Goal: Task Accomplishment & Management: Manage account settings

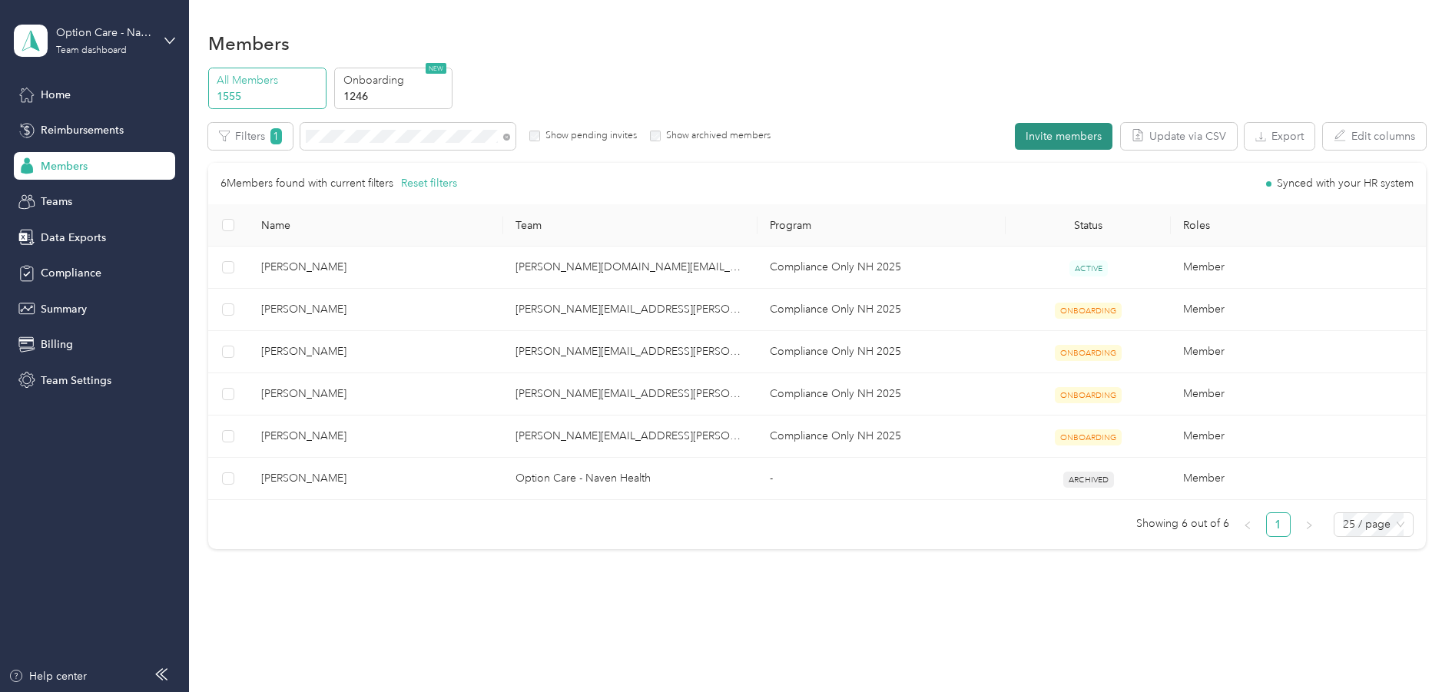
click at [1073, 134] on button "Invite members" at bounding box center [1064, 136] width 98 height 27
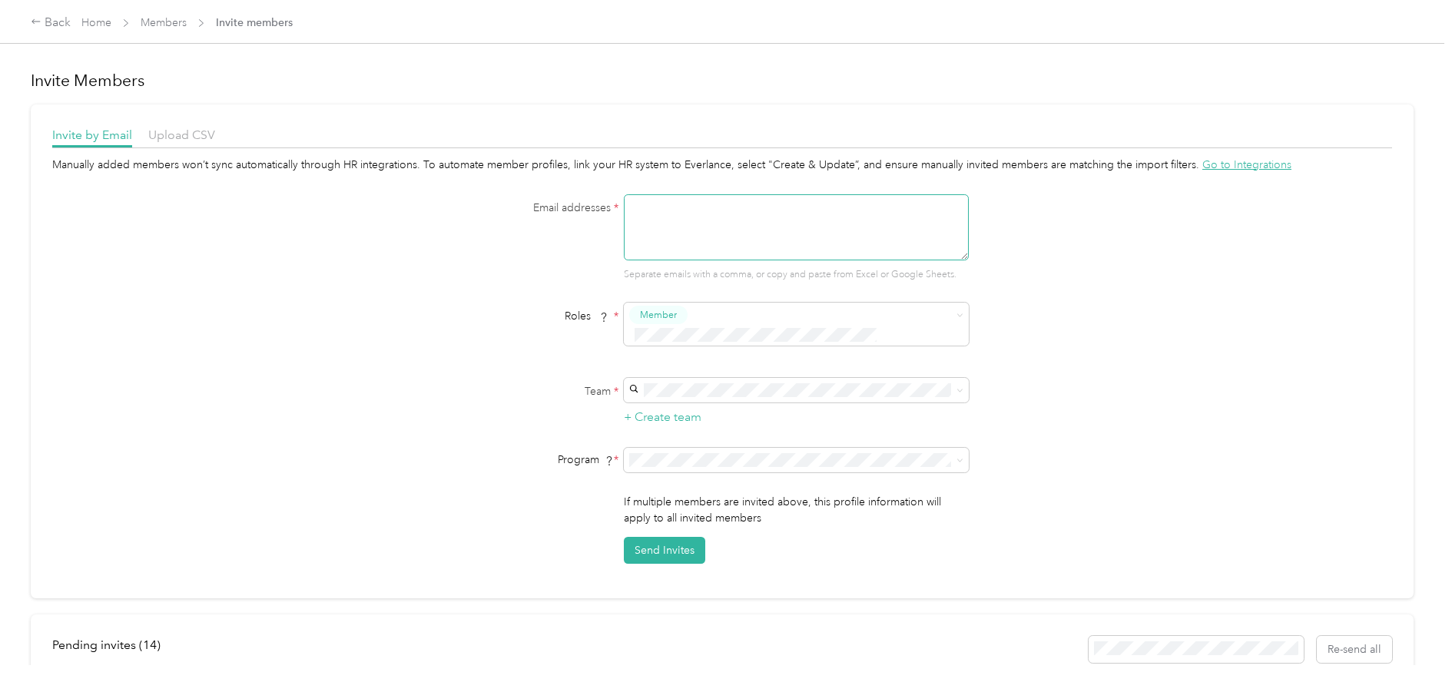
click at [641, 220] on textarea at bounding box center [796, 227] width 345 height 66
paste textarea "tiffany.gonzales@navenhealth.com"
type textarea "tiffany.gonzales@navenhealth.com"
click at [665, 346] on li "Member" at bounding box center [794, 344] width 345 height 30
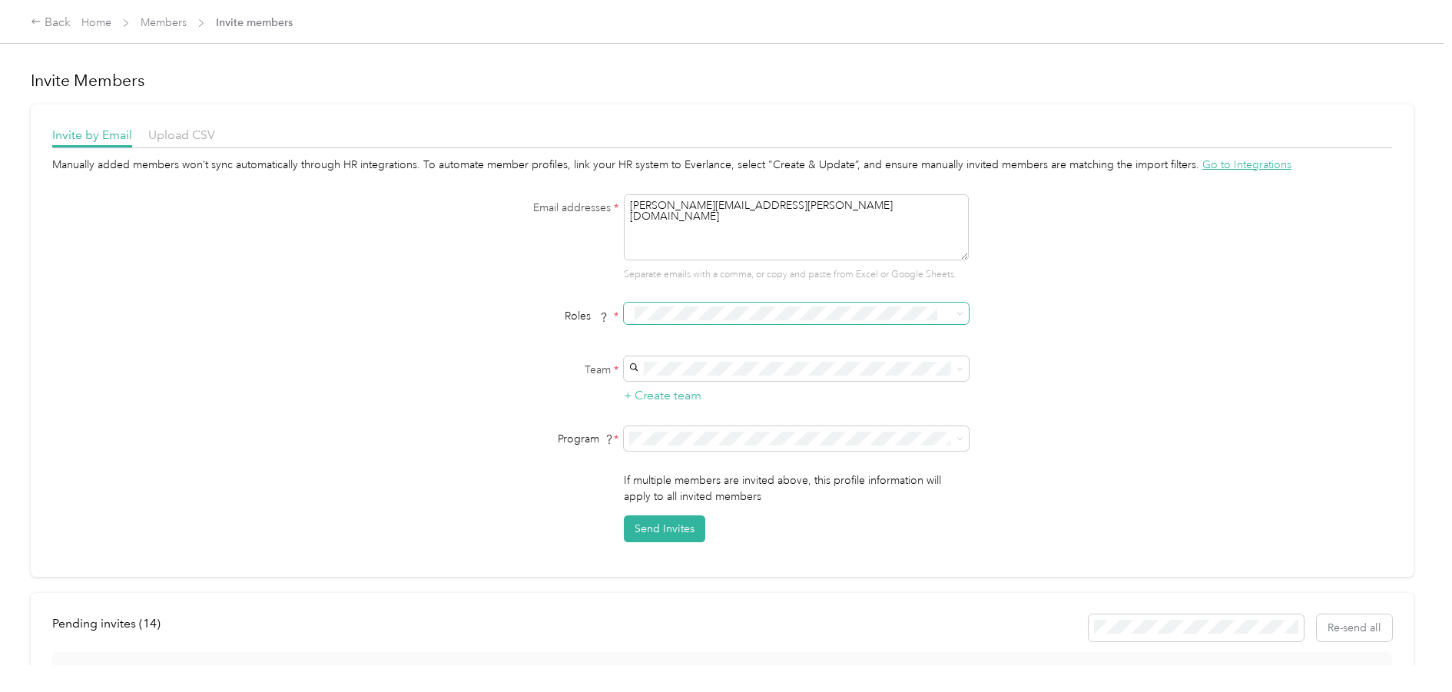
click at [1137, 350] on div "Manually added members won’t sync automatically through HR integrations. To aut…" at bounding box center [722, 350] width 1340 height 386
click at [616, 369] on span "*" at bounding box center [616, 369] width 5 height 13
click at [639, 367] on span at bounding box center [796, 369] width 345 height 25
click at [1104, 308] on div "Manually added members won’t sync automatically through HR integrations. To aut…" at bounding box center [722, 350] width 1340 height 386
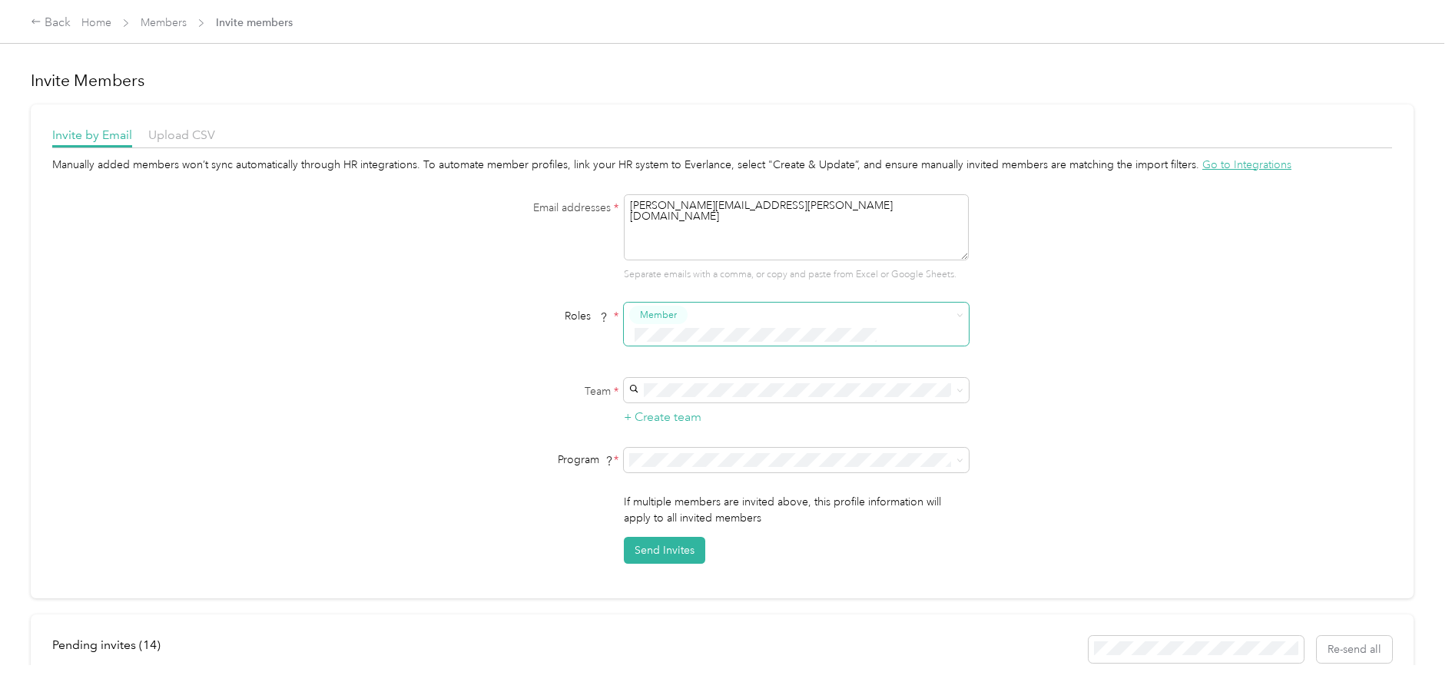
click at [670, 399] on div "jennifer.cantu@navenhealth.com Jennifer Cantu" at bounding box center [794, 407] width 324 height 51
click at [47, 22] on div "Back" at bounding box center [51, 23] width 40 height 18
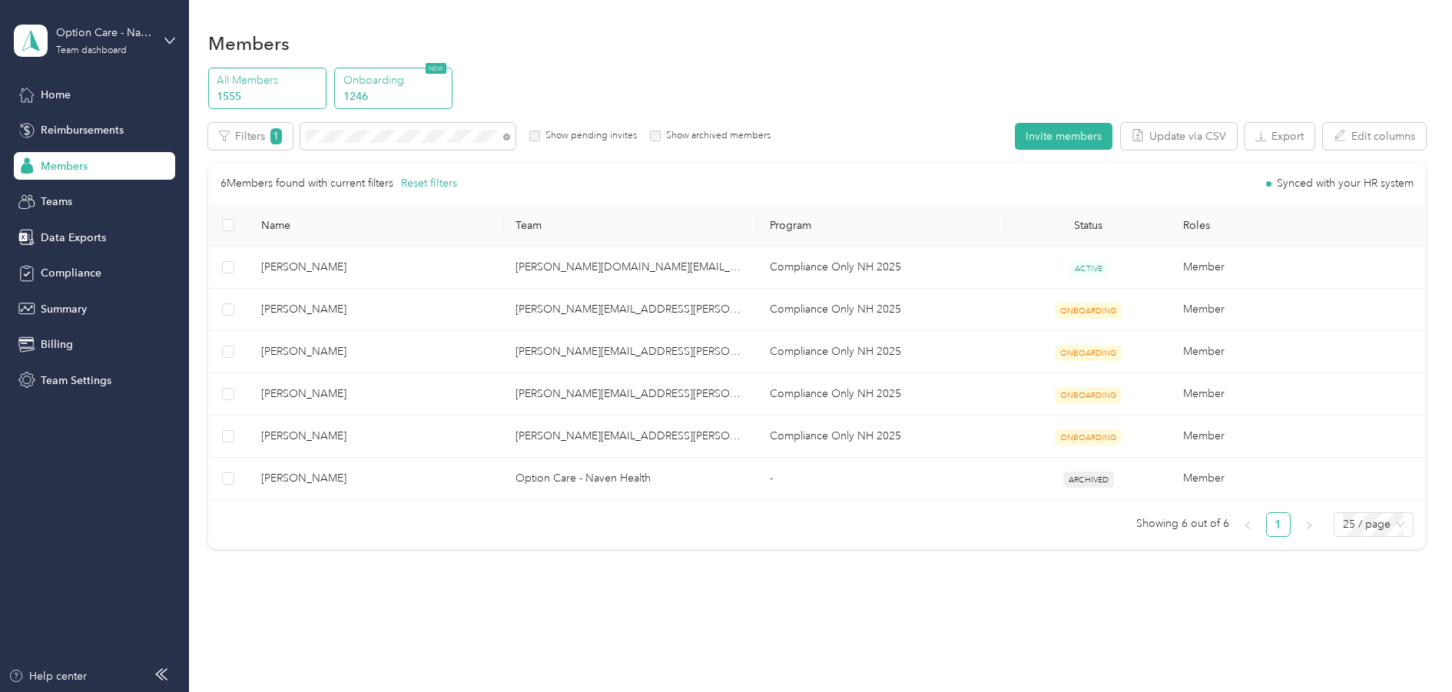
click at [368, 91] on p "1246" at bounding box center [396, 96] width 105 height 16
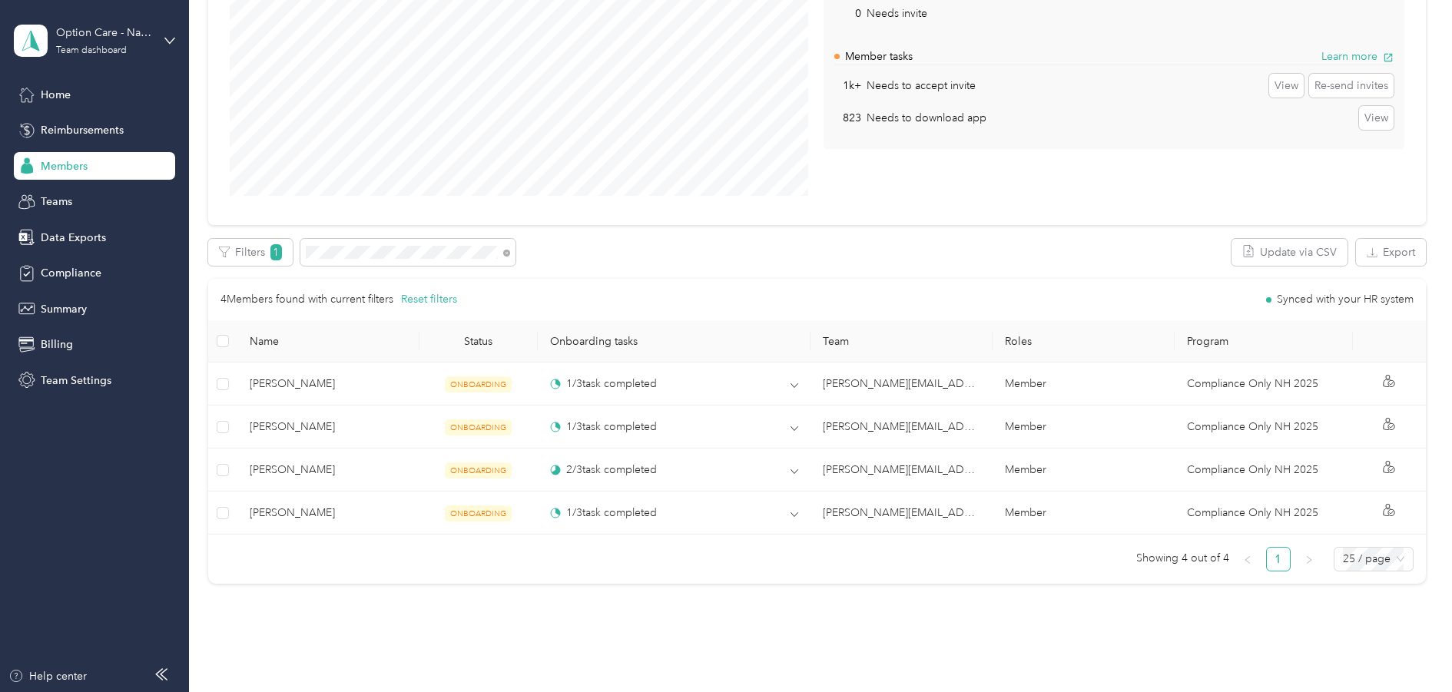
scroll to position [213, 0]
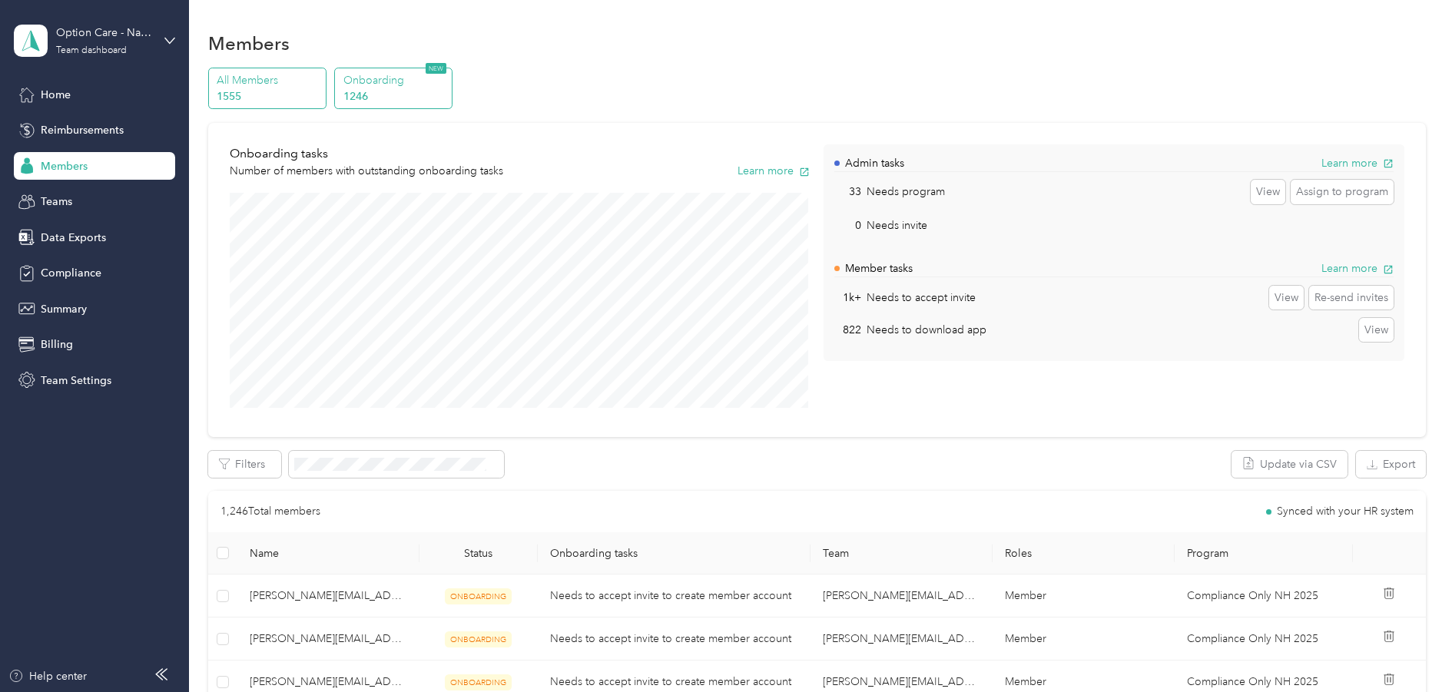
click at [253, 90] on p "1555" at bounding box center [269, 96] width 105 height 16
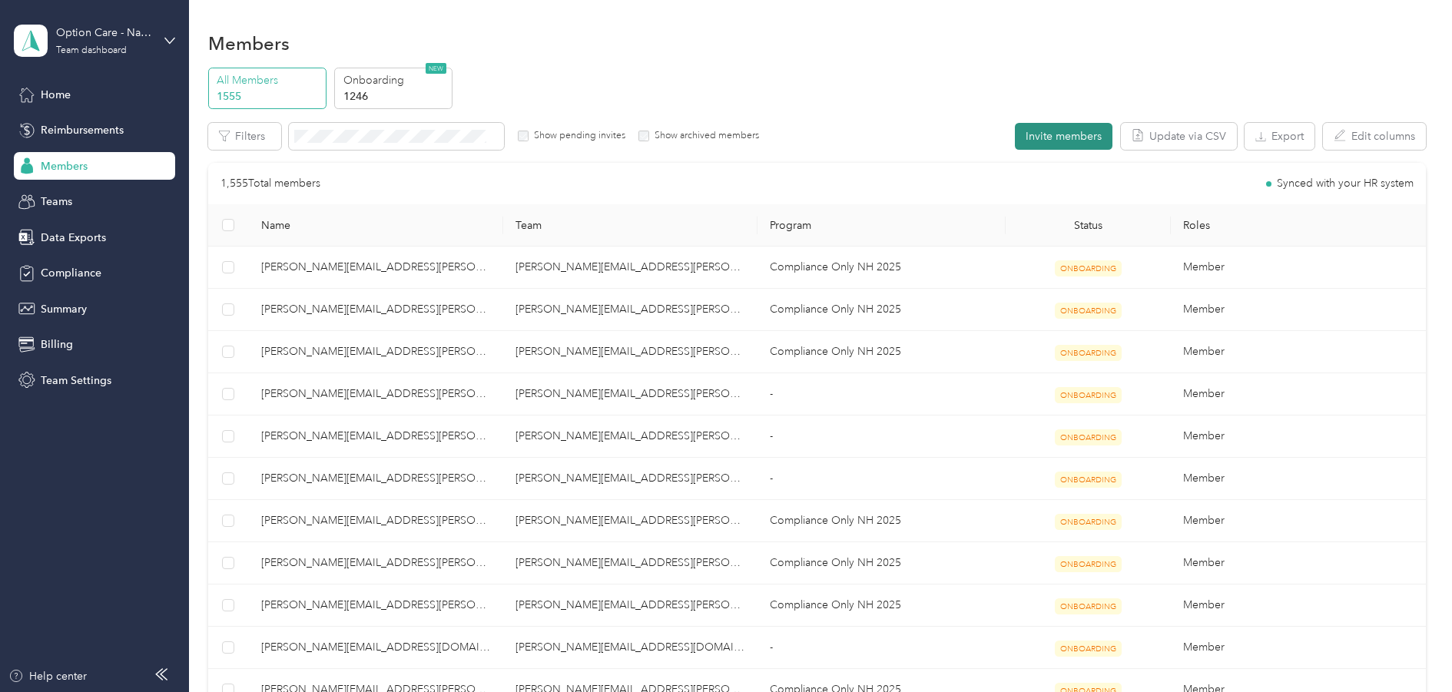
click at [1051, 138] on button "Invite members" at bounding box center [1064, 136] width 98 height 27
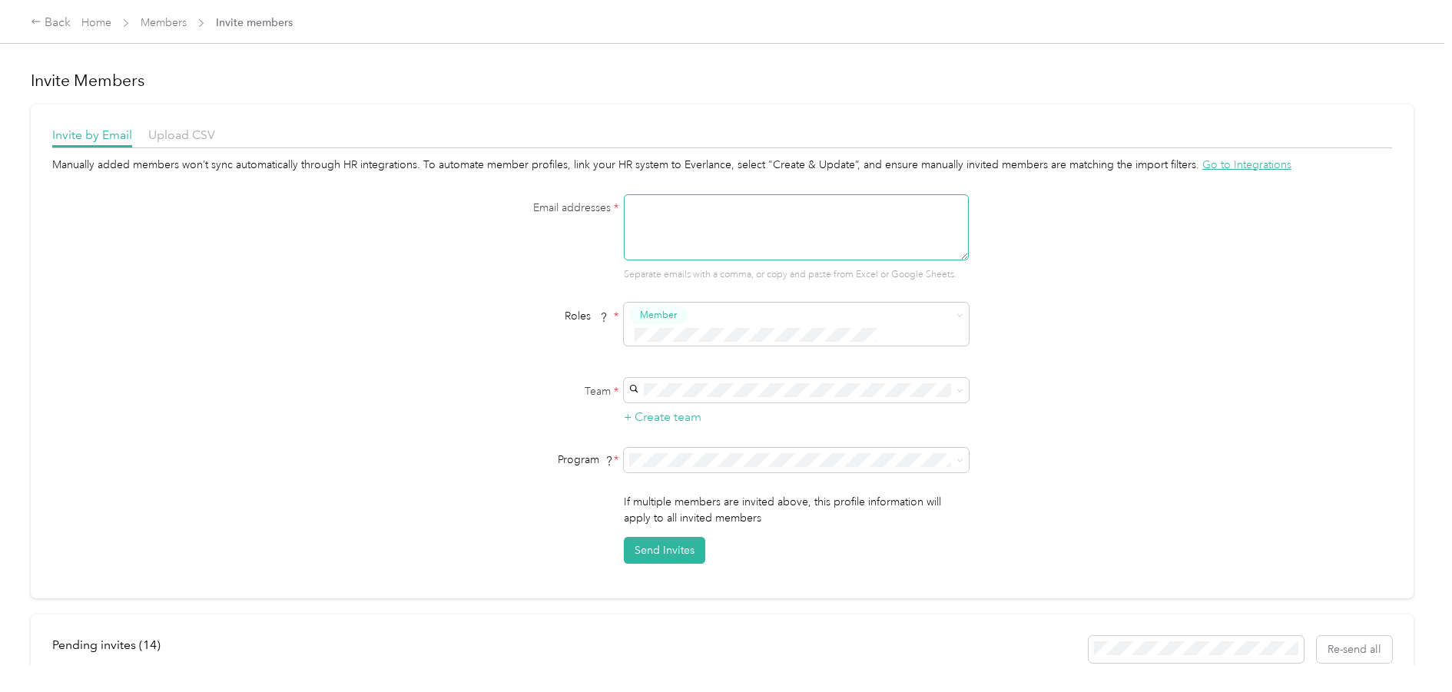
click at [721, 221] on textarea at bounding box center [796, 227] width 345 height 66
paste textarea "mailto:tiffany.gonzales@navenhealth.com"
click at [660, 202] on textarea "mailto:tiffany.gonzales@navenhealth.com" at bounding box center [796, 227] width 345 height 66
type textarea "tiffany.gonzales@navenhealth.com"
click at [677, 387] on li "jennifer.cantu@navenhealth.com Jennifer Cantu" at bounding box center [794, 416] width 345 height 62
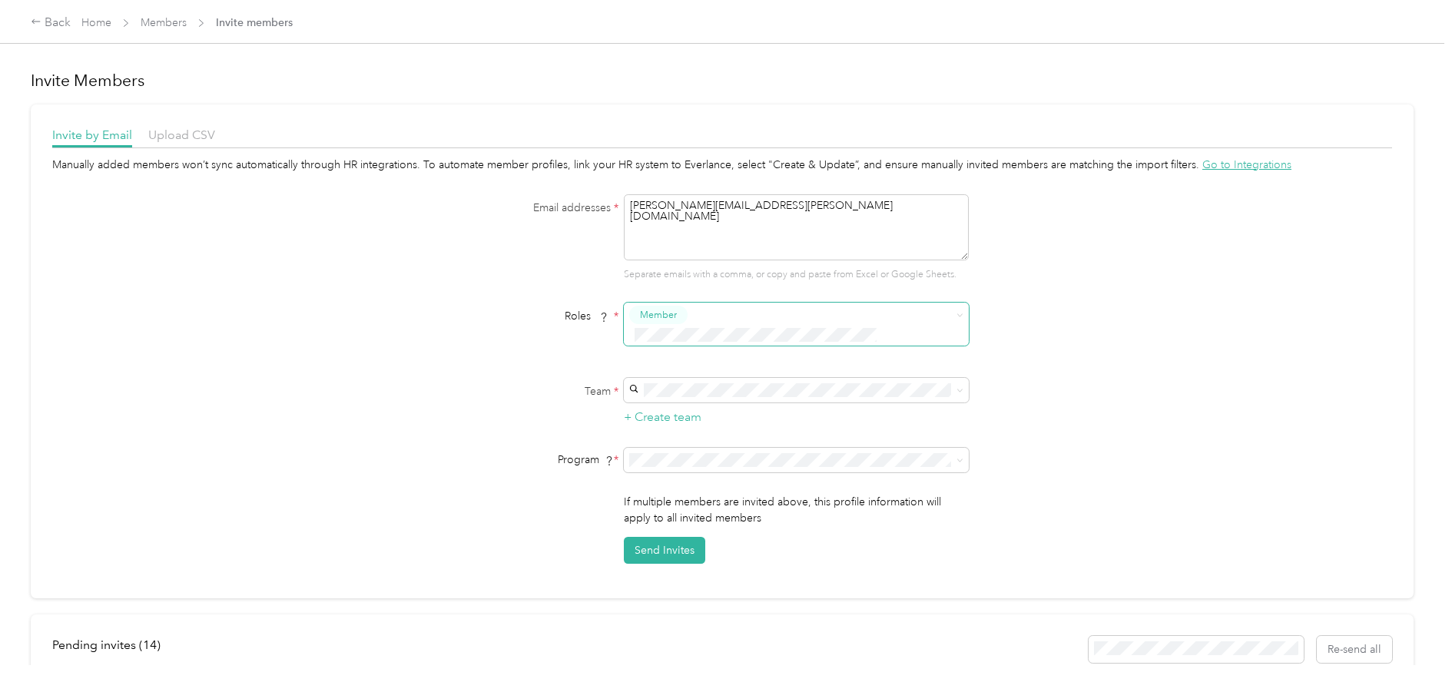
click at [686, 309] on div "Member" at bounding box center [786, 325] width 314 height 38
click at [680, 342] on button "Member" at bounding box center [661, 337] width 58 height 19
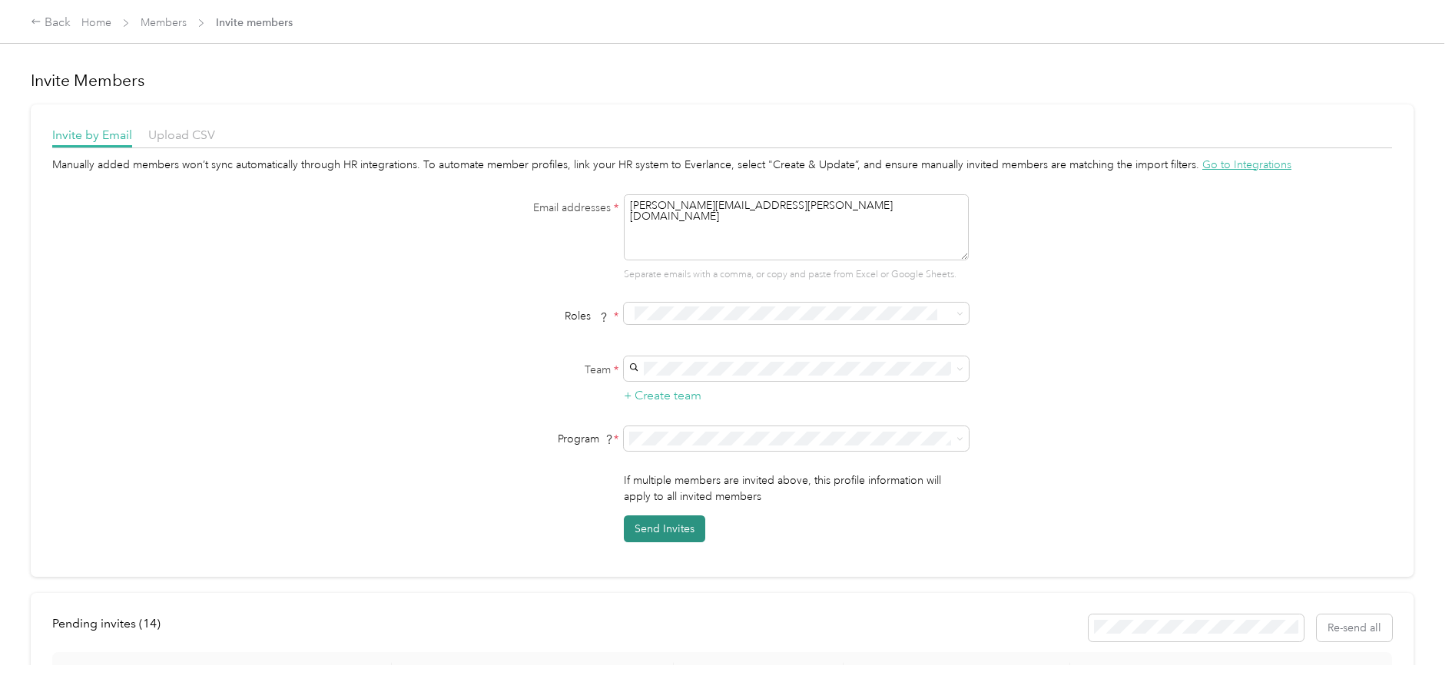
click at [669, 530] on button "Send Invites" at bounding box center [664, 529] width 81 height 27
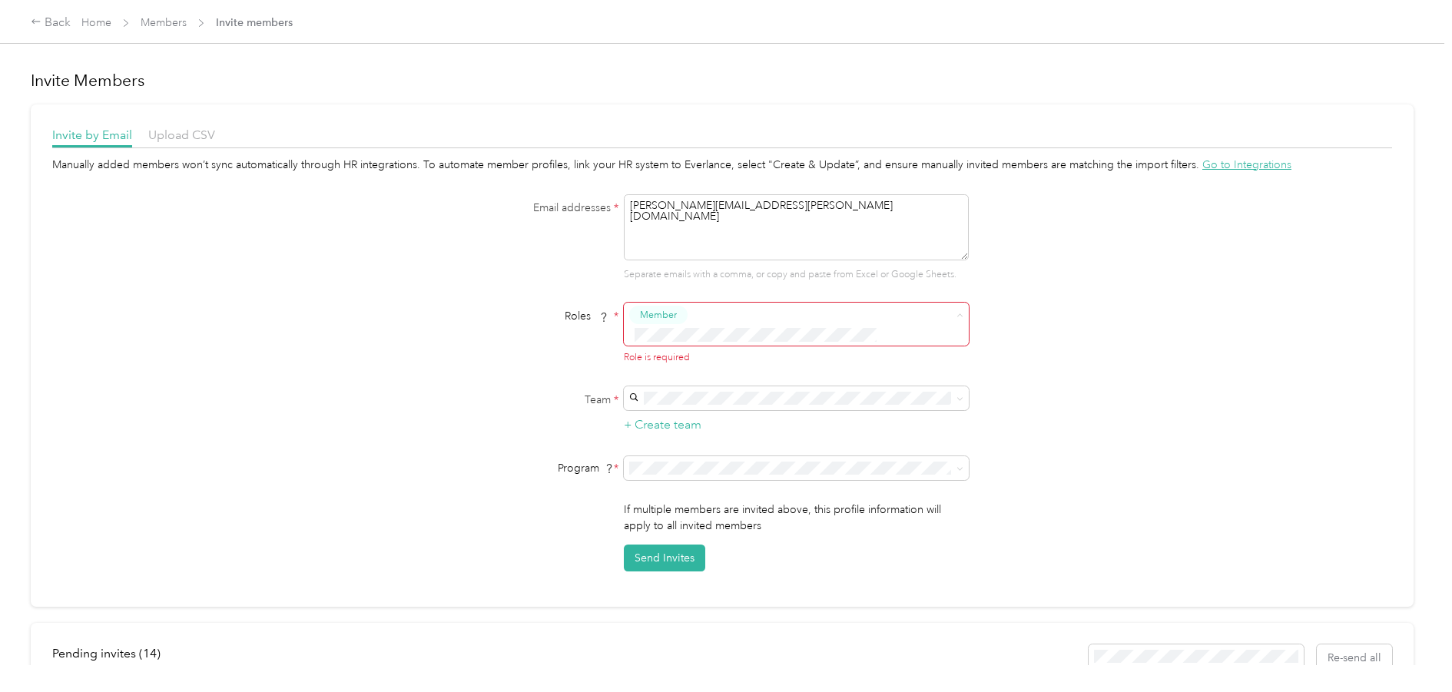
click at [649, 314] on span "Member" at bounding box center [658, 315] width 37 height 14
click at [672, 348] on li "Member" at bounding box center [794, 336] width 345 height 30
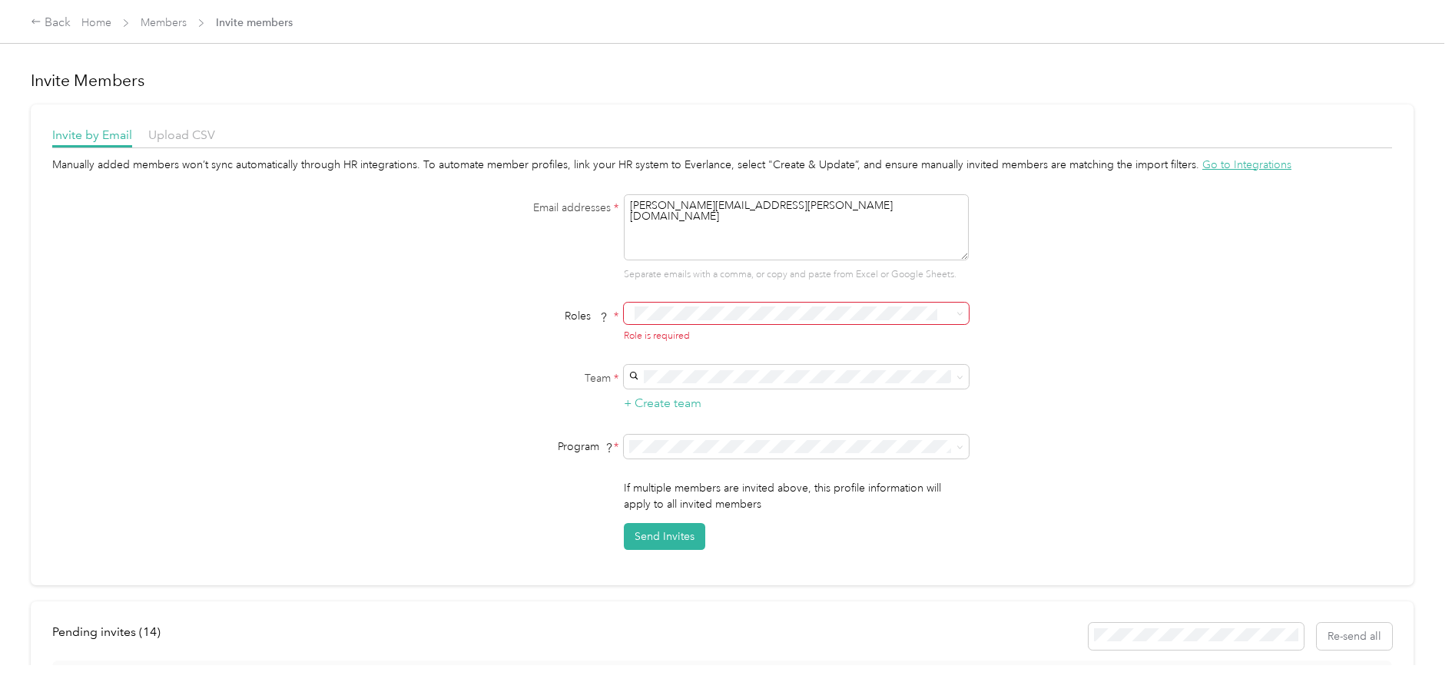
click at [676, 340] on span "Member" at bounding box center [661, 341] width 37 height 14
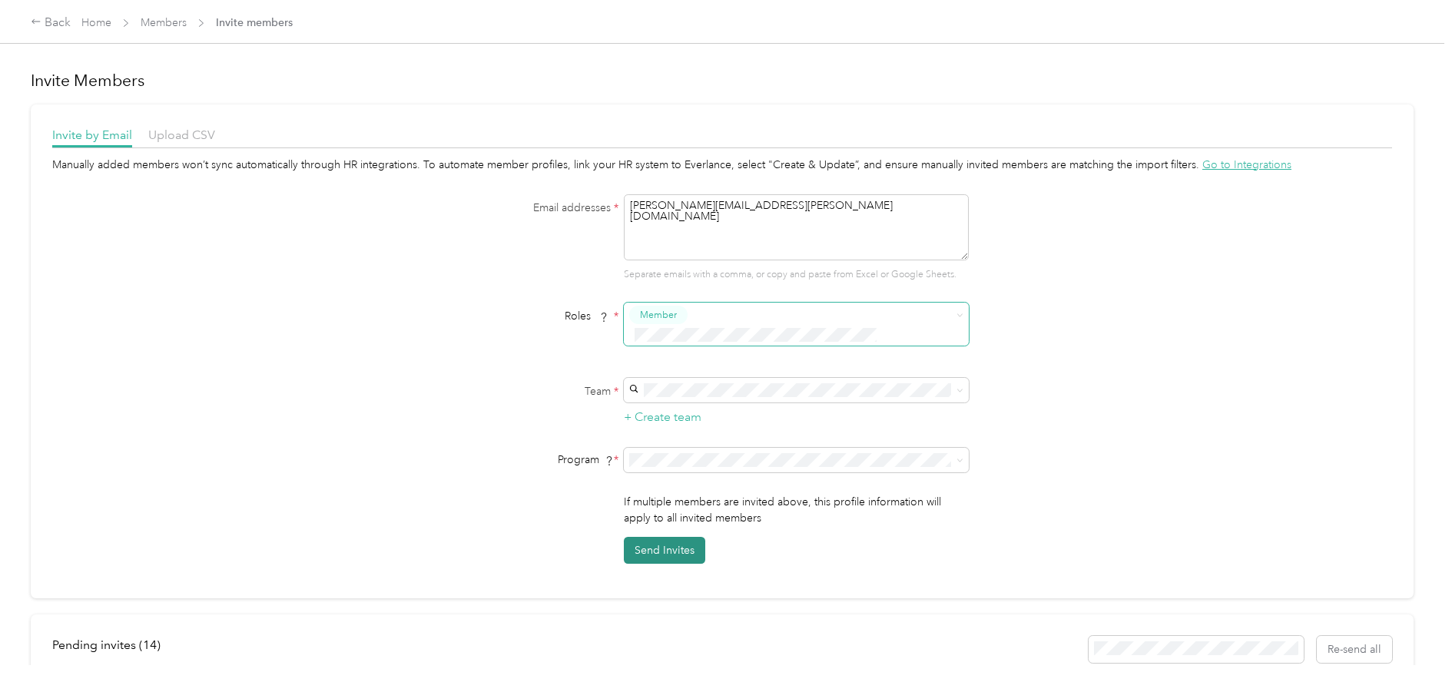
click at [662, 537] on button "Send Invites" at bounding box center [664, 550] width 81 height 27
click at [680, 397] on div "jennifer.cantu@navenhealth.com Jennifer Cantu" at bounding box center [794, 415] width 324 height 51
drag, startPoint x: 1240, startPoint y: 165, endPoint x: 1273, endPoint y: 348, distance: 185.9
click at [1273, 348] on div "Manually added members won’t sync automatically through HR integrations. To aut…" at bounding box center [722, 360] width 1340 height 407
click at [659, 537] on button "Send Invites" at bounding box center [664, 550] width 81 height 27
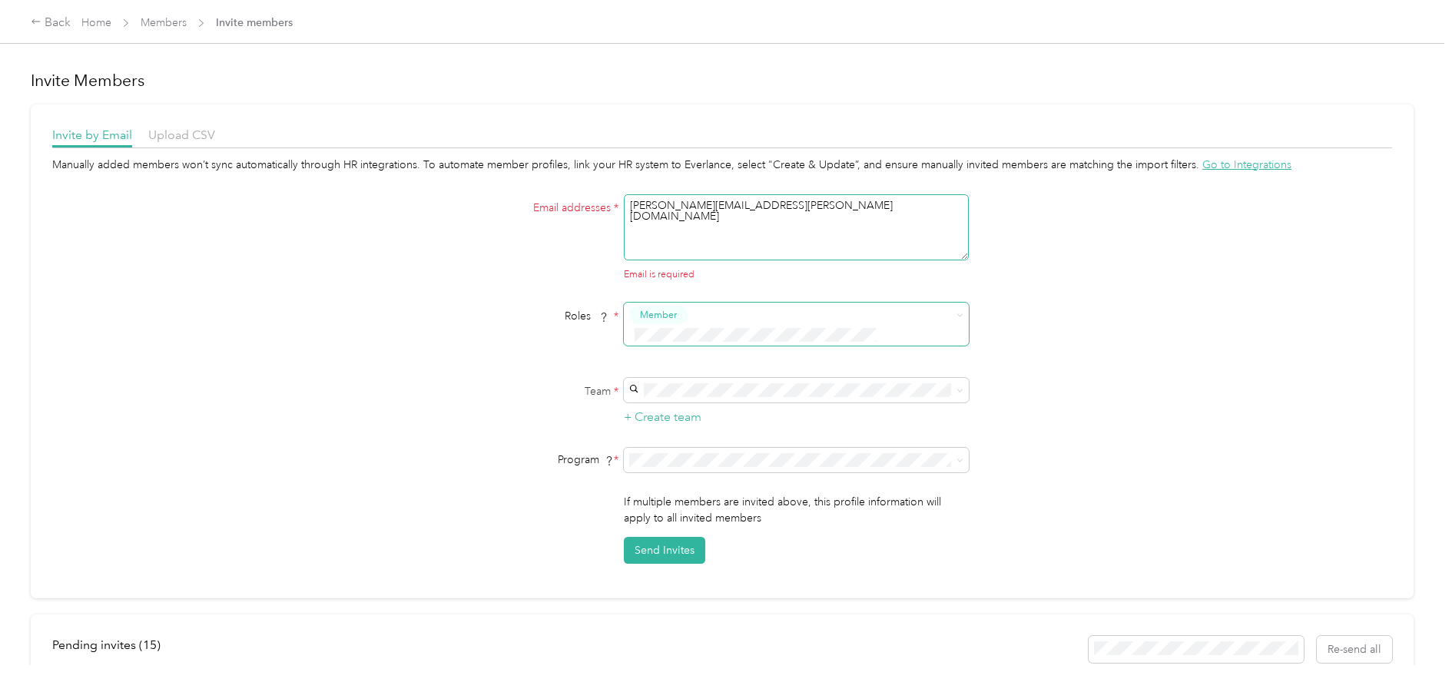
click at [731, 234] on textarea "tiffany.gonzales@navenhealth.com" at bounding box center [796, 227] width 345 height 66
click at [798, 207] on textarea "tiffany.gonzales@navenhealth.com" at bounding box center [796, 227] width 345 height 66
click at [628, 204] on textarea "tiffany.gonzales@navenhealth.com" at bounding box center [796, 227] width 345 height 66
click at [812, 202] on textarea "tiffany.gonzales@navenhealth.com" at bounding box center [796, 227] width 345 height 66
click at [674, 277] on div "Email is required" at bounding box center [796, 275] width 345 height 14
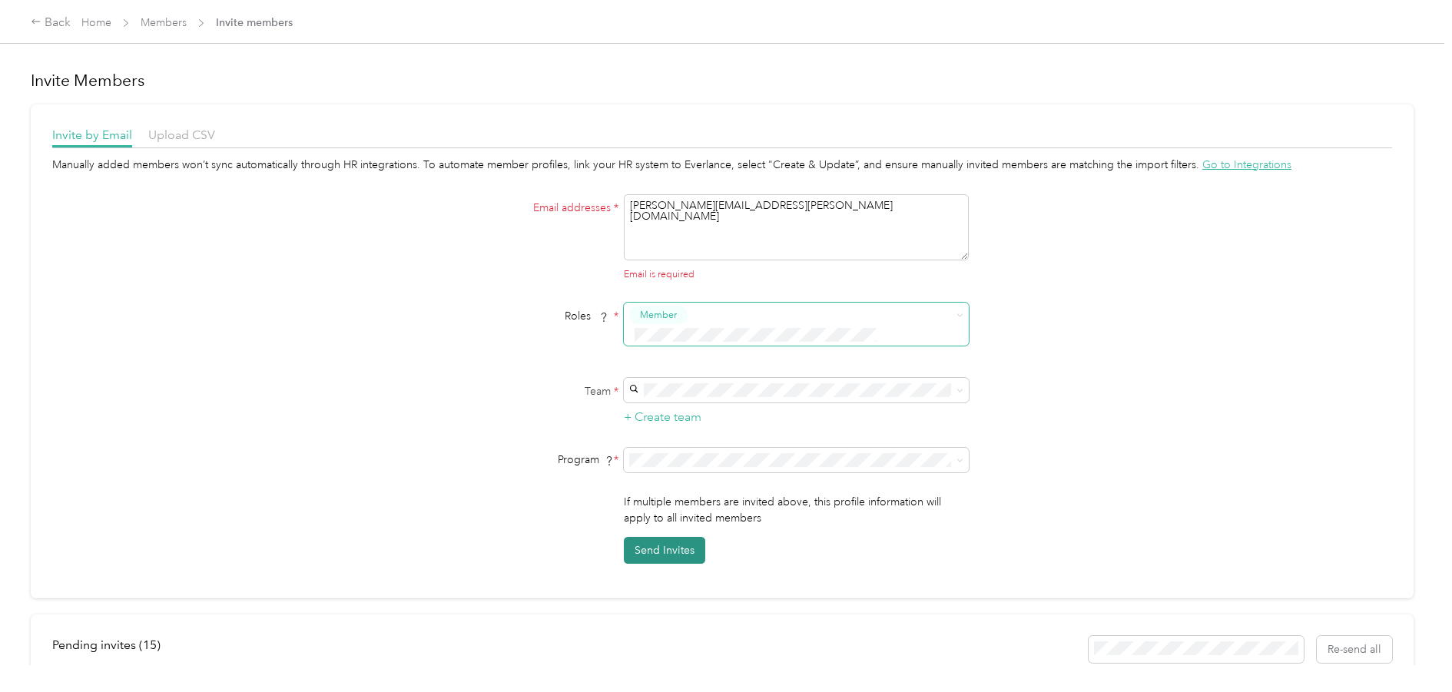
click at [667, 537] on button "Send Invites" at bounding box center [664, 550] width 81 height 27
drag, startPoint x: 795, startPoint y: 204, endPoint x: 516, endPoint y: 213, distance: 279.8
click at [516, 213] on div "Email addresses * tiffany.gonzales@navenhealth.com Email is required" at bounding box center [722, 238] width 592 height 88
click at [648, 212] on textarea at bounding box center [796, 227] width 345 height 66
paste textarea "tiffany.gonzales@navenhealth.com"
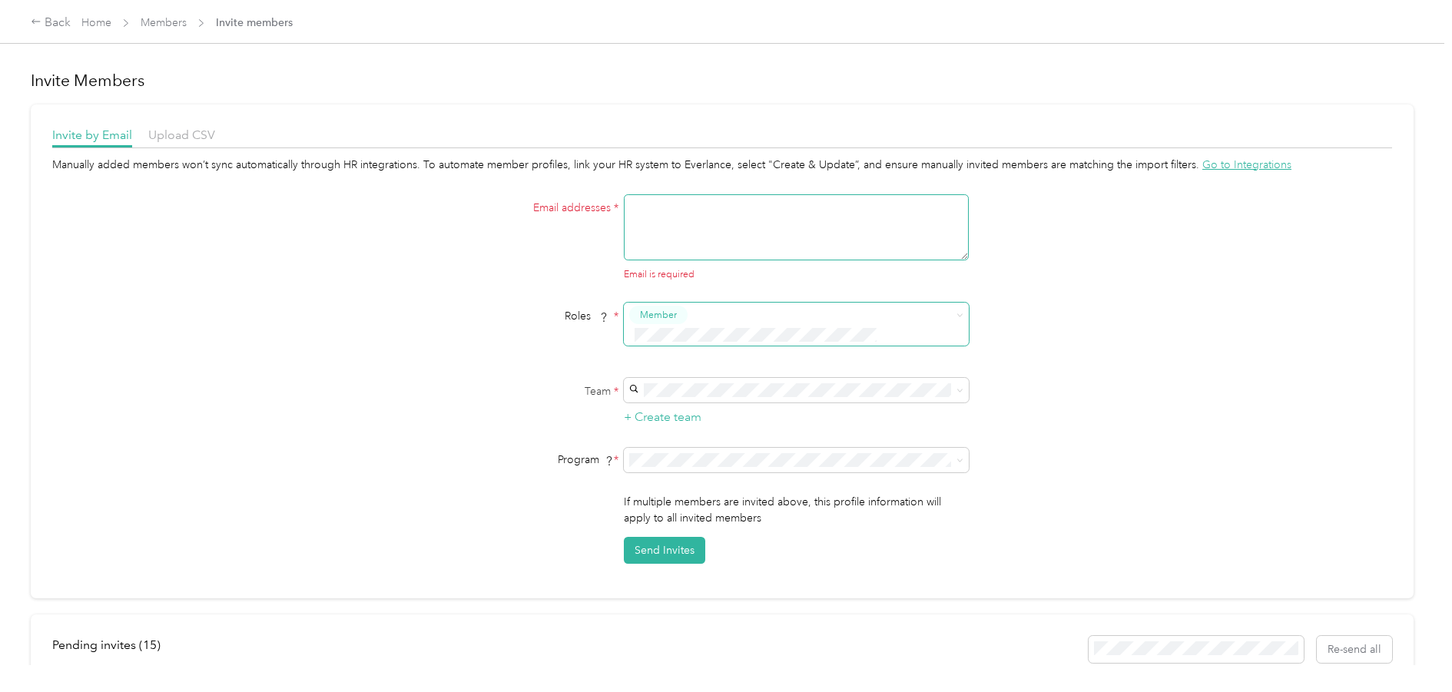
type textarea "tiffany.gonzales@navenhealth.com"
type button "2367932af82246a98c1b1502f22b7d52"
click at [675, 345] on li "Member" at bounding box center [794, 344] width 345 height 30
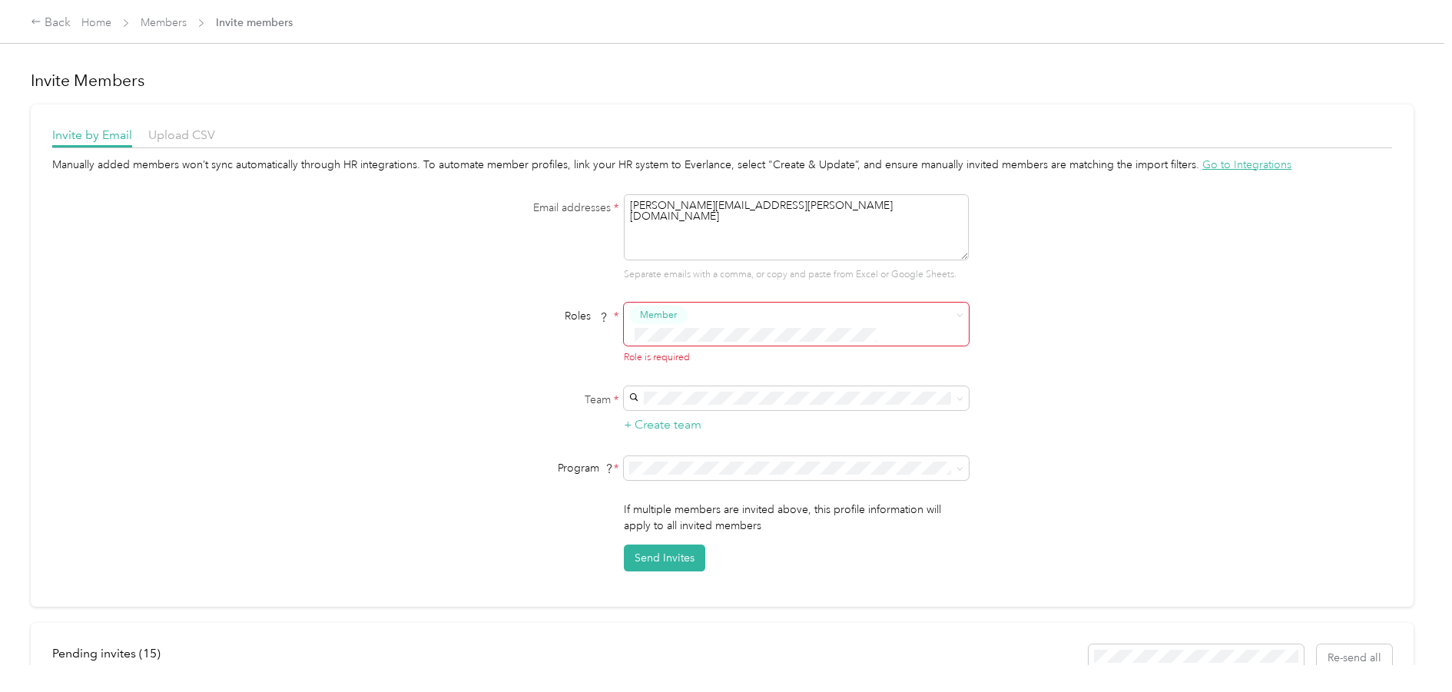
click at [684, 314] on button "Member" at bounding box center [658, 315] width 58 height 19
click at [661, 344] on button "Member" at bounding box center [661, 336] width 58 height 19
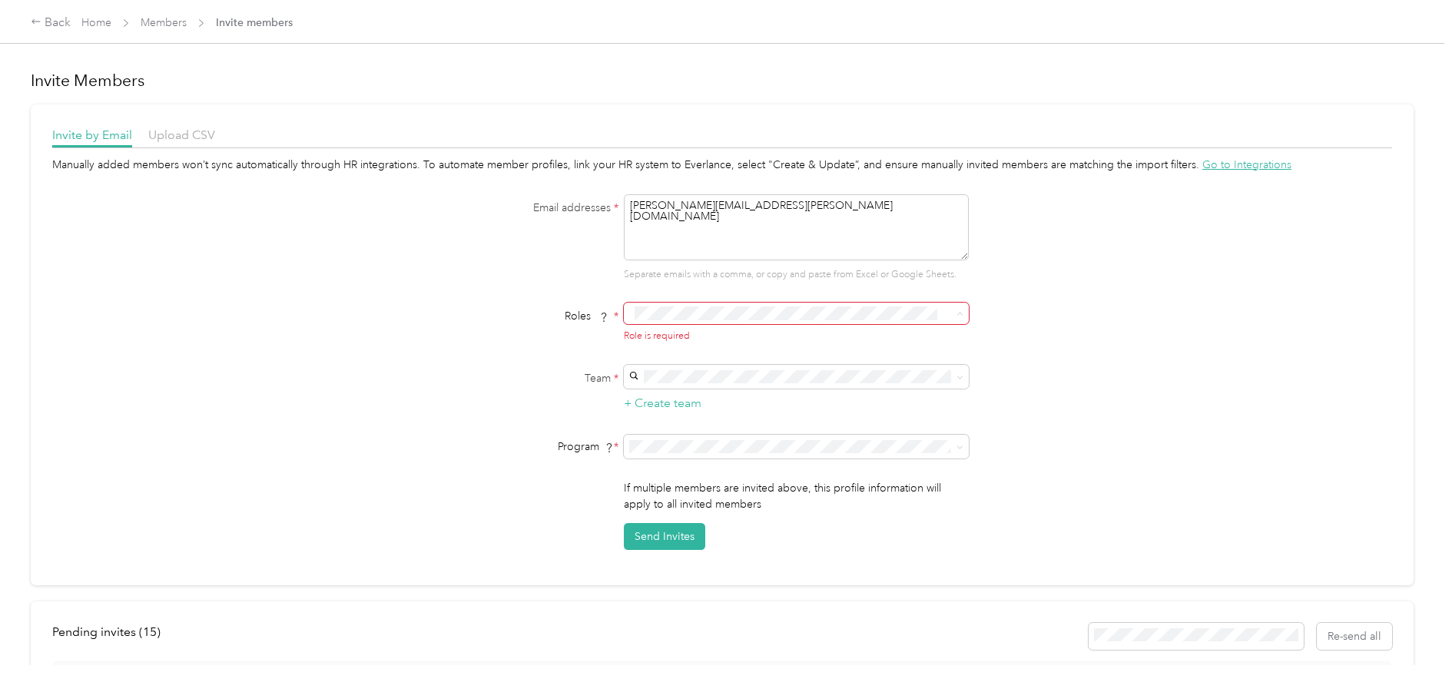
click at [662, 338] on span "Member" at bounding box center [661, 341] width 37 height 14
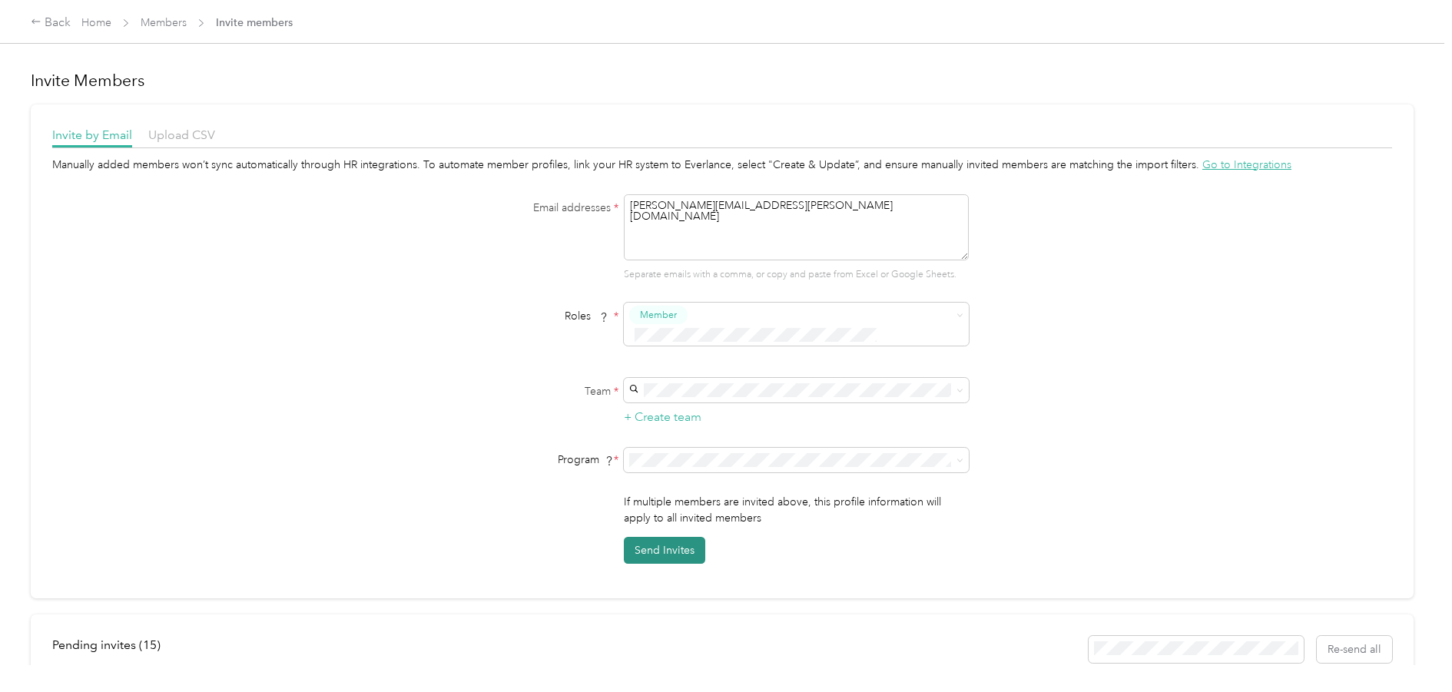
click at [659, 537] on button "Send Invites" at bounding box center [664, 550] width 81 height 27
click at [1421, 32] on icon at bounding box center [1419, 29] width 7 height 7
click at [50, 23] on div "Back" at bounding box center [51, 23] width 40 height 18
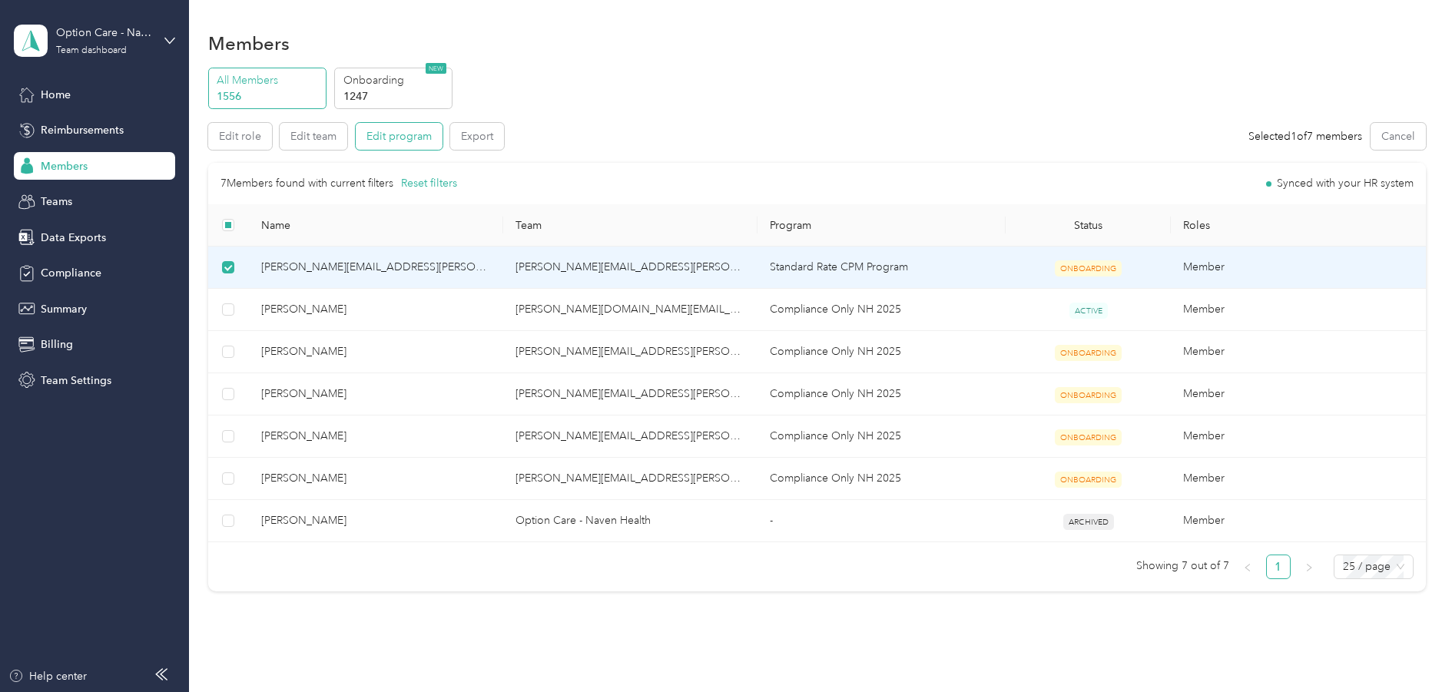
click at [380, 139] on button "Edit program" at bounding box center [399, 136] width 87 height 27
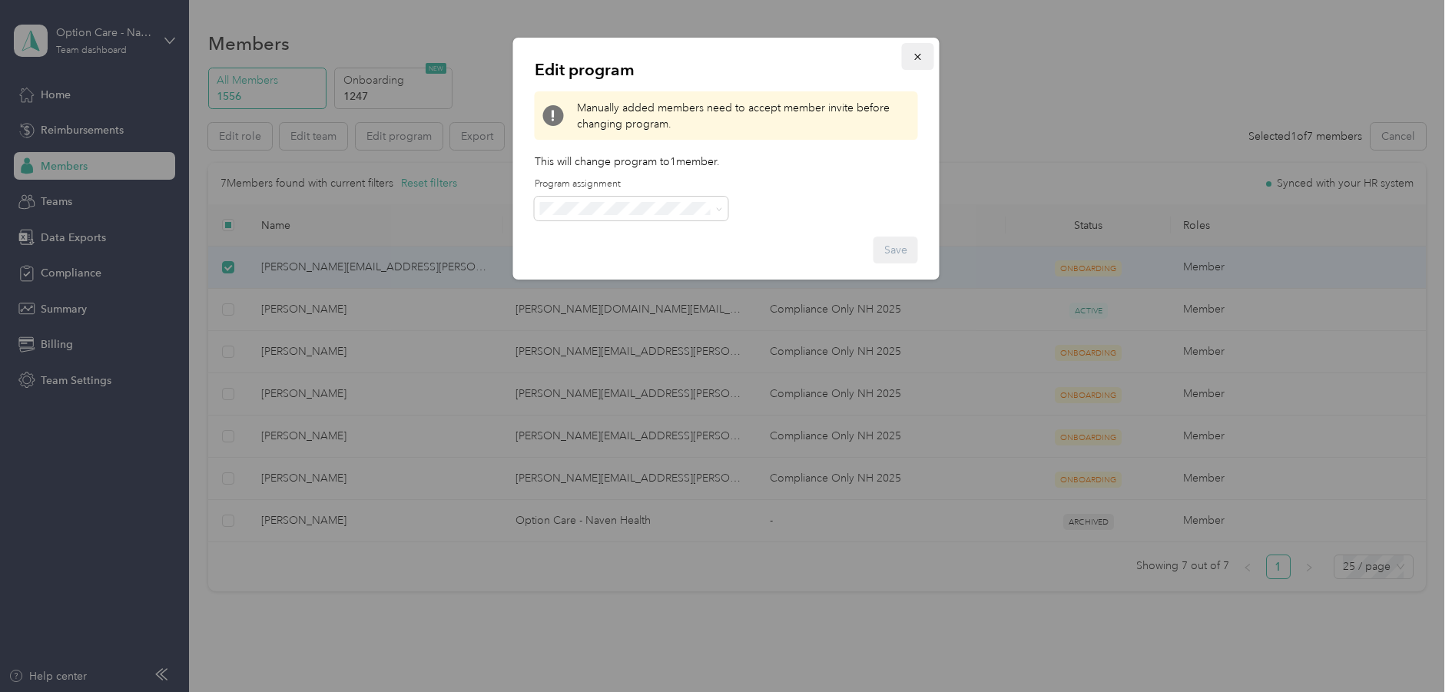
click at [919, 55] on icon "button" at bounding box center [917, 57] width 6 height 6
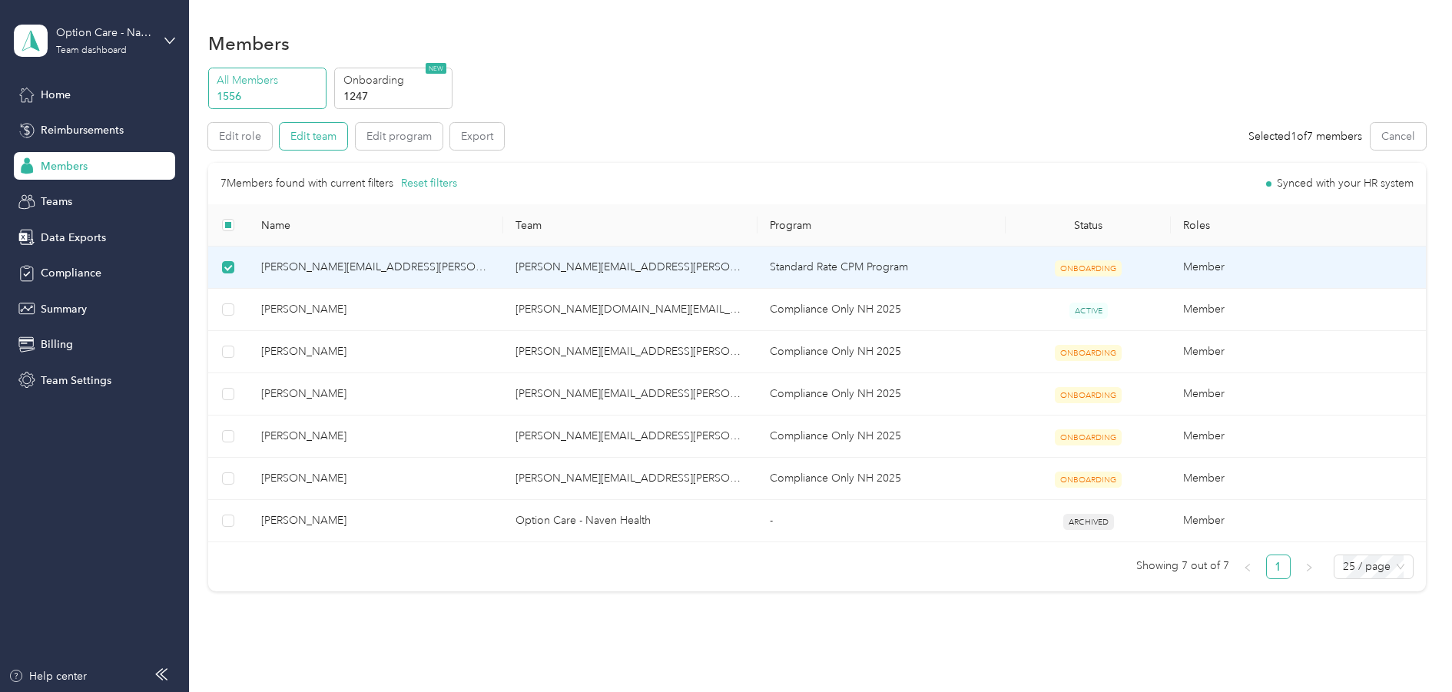
click at [307, 141] on button "Edit team" at bounding box center [314, 136] width 68 height 27
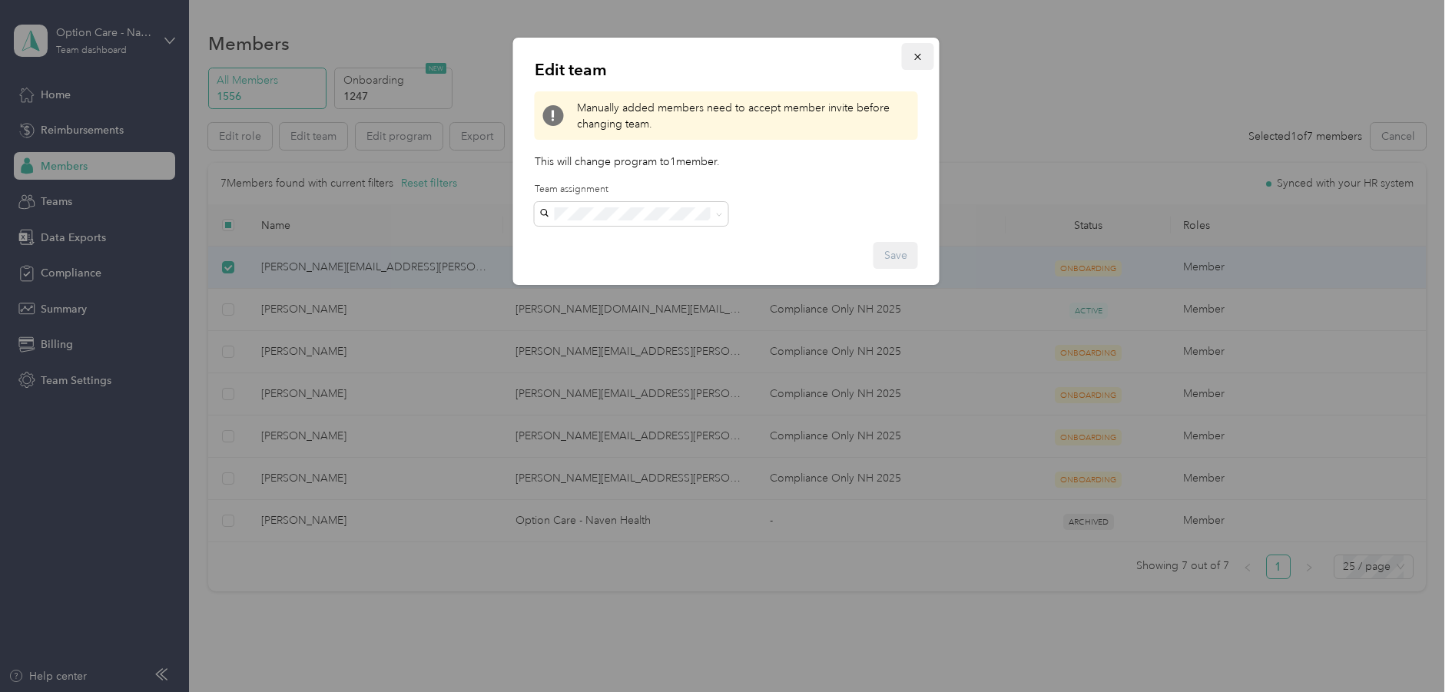
click at [920, 55] on icon "button" at bounding box center [917, 57] width 6 height 6
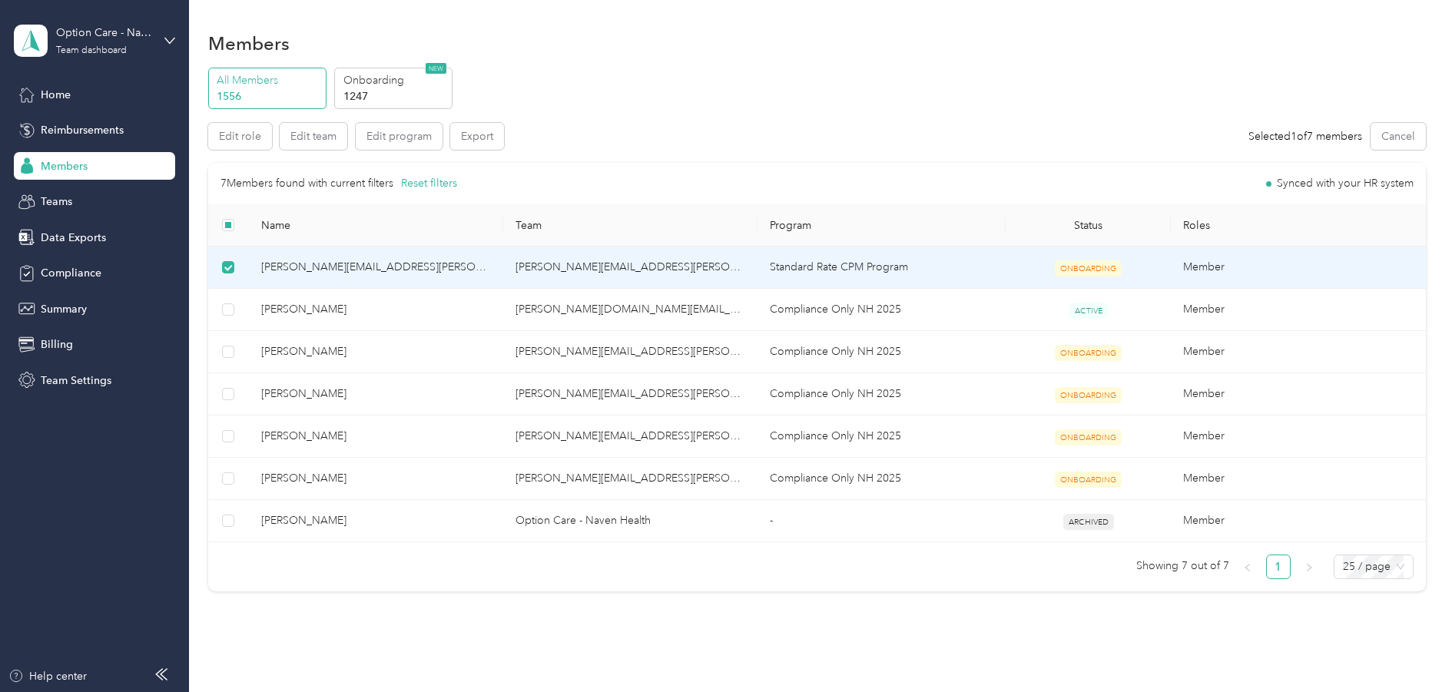
click at [333, 267] on span "tiffany.gonzales@navenhealth.com" at bounding box center [376, 267] width 230 height 17
click at [320, 272] on span "tiffany.gonzales@navenhealth.com" at bounding box center [376, 267] width 230 height 17
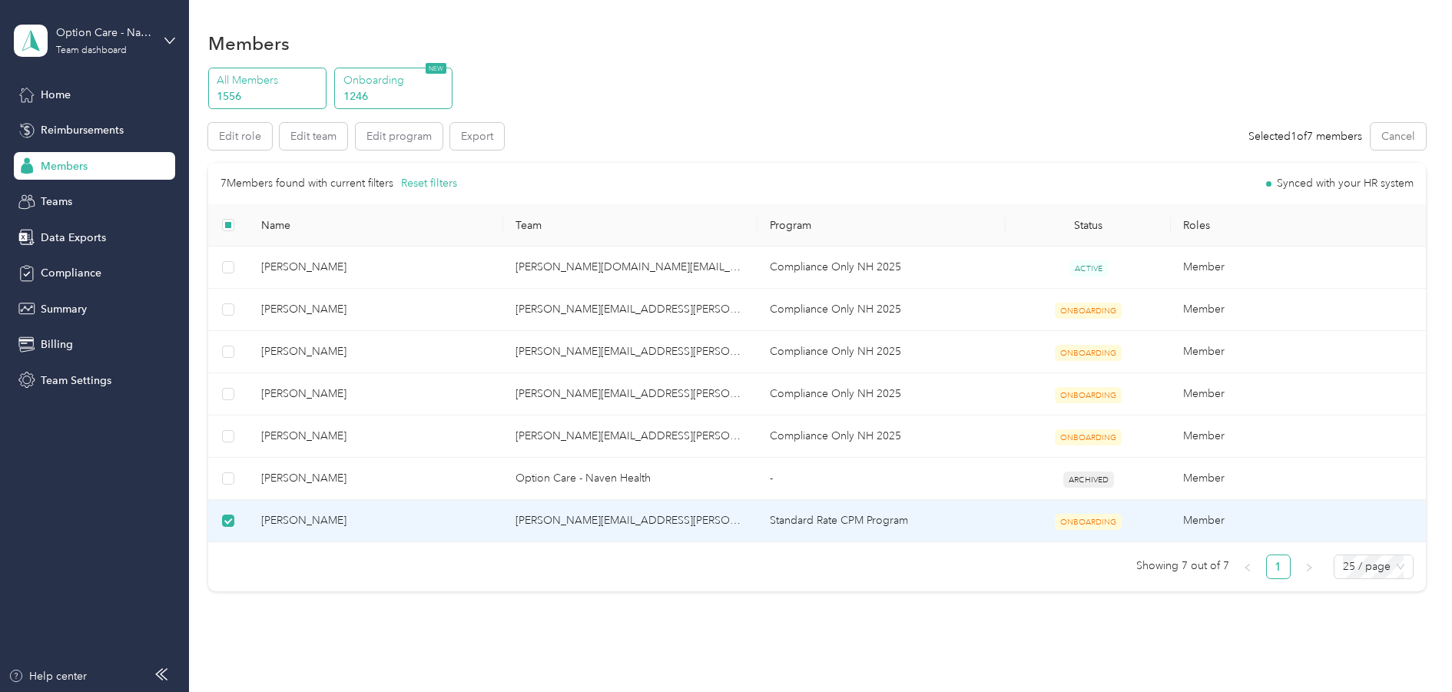
click at [375, 92] on p "1246" at bounding box center [396, 96] width 105 height 16
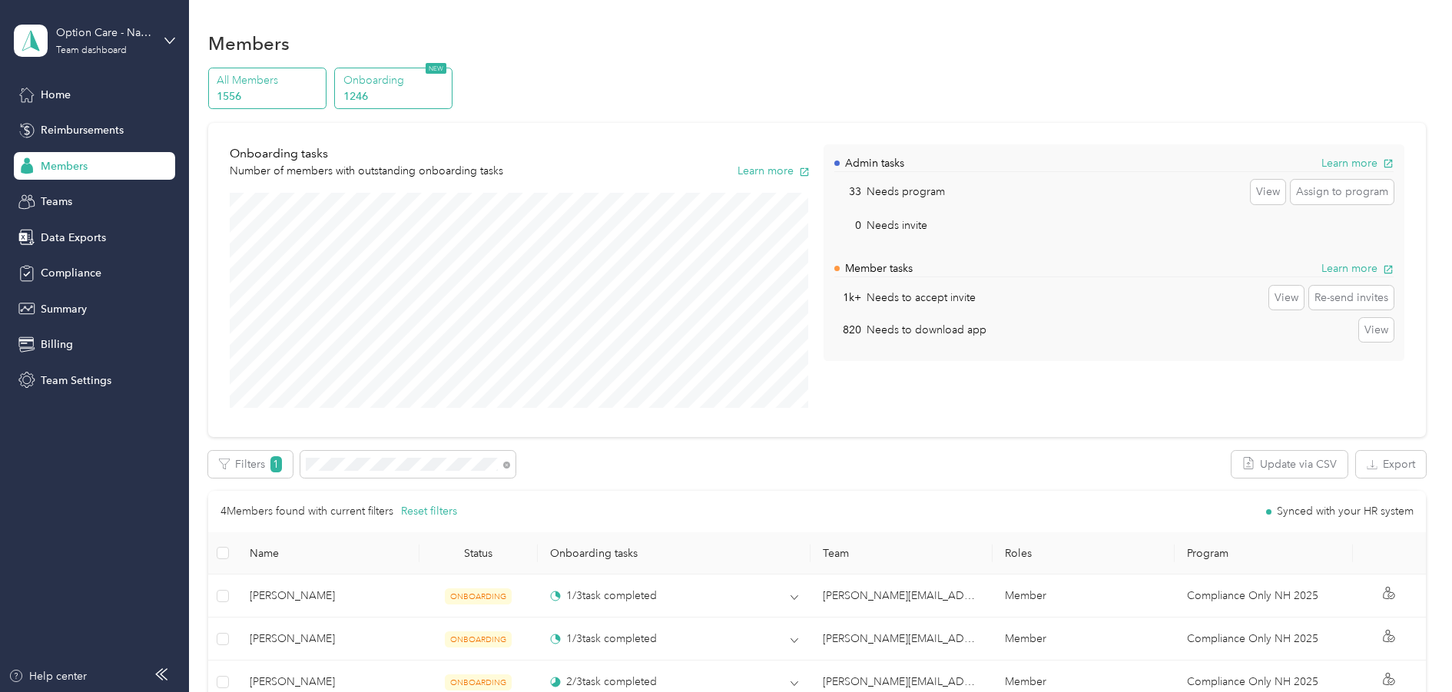
click at [287, 90] on p "1556" at bounding box center [269, 96] width 105 height 16
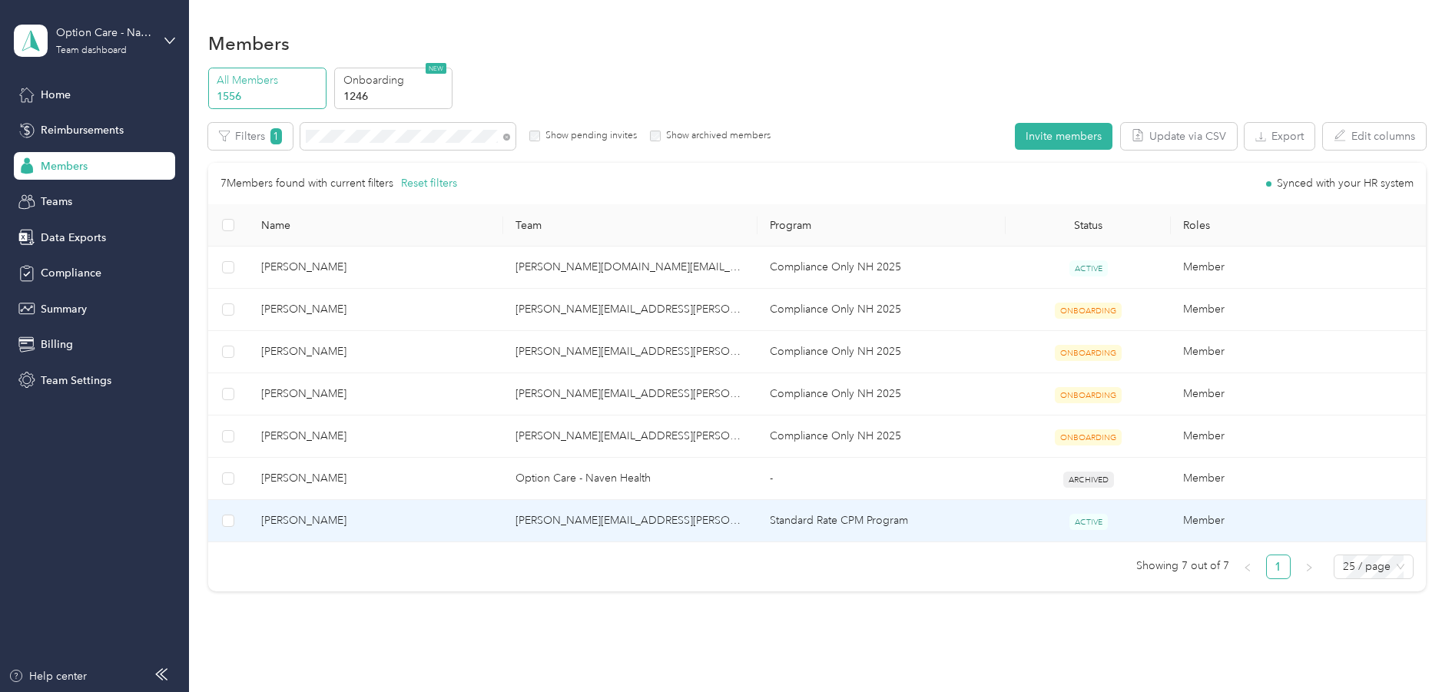
click at [299, 522] on span "[PERSON_NAME]" at bounding box center [376, 521] width 230 height 17
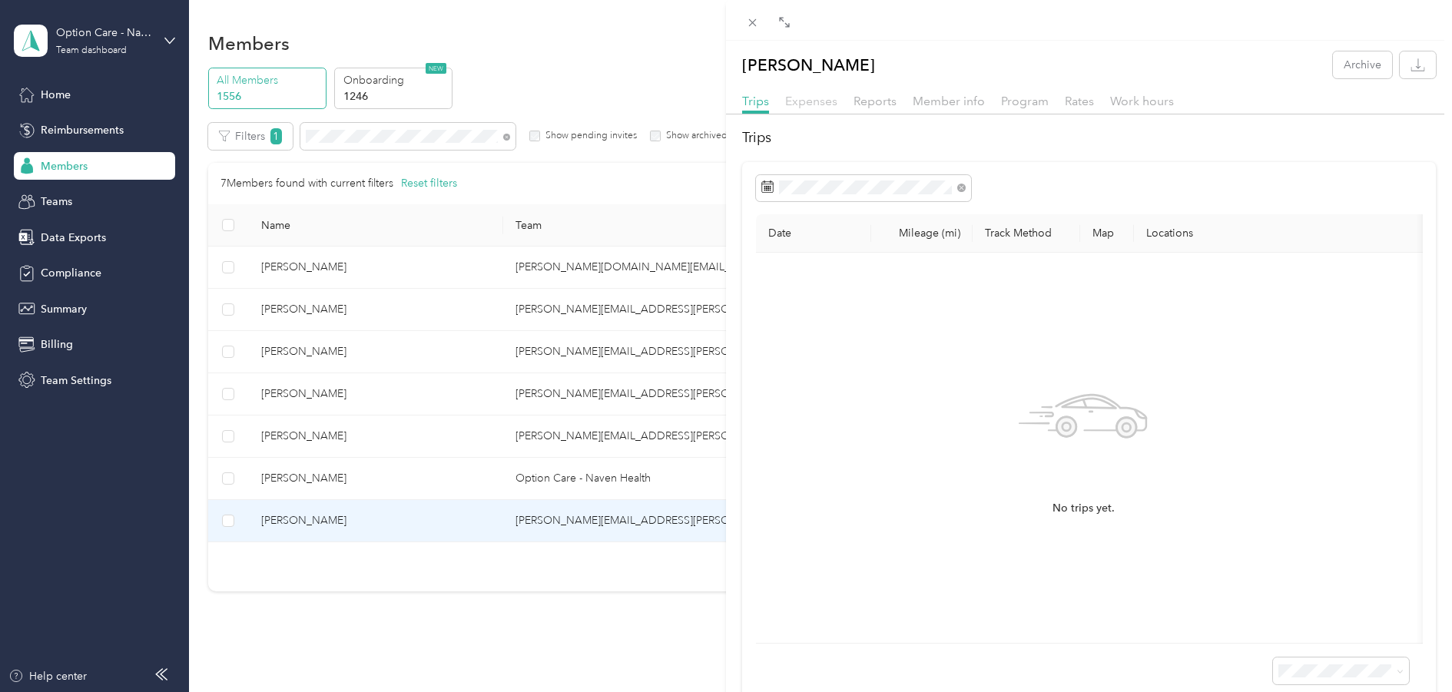
click at [808, 103] on span "Expenses" at bounding box center [811, 101] width 52 height 15
click at [874, 99] on span "Reports" at bounding box center [875, 101] width 43 height 15
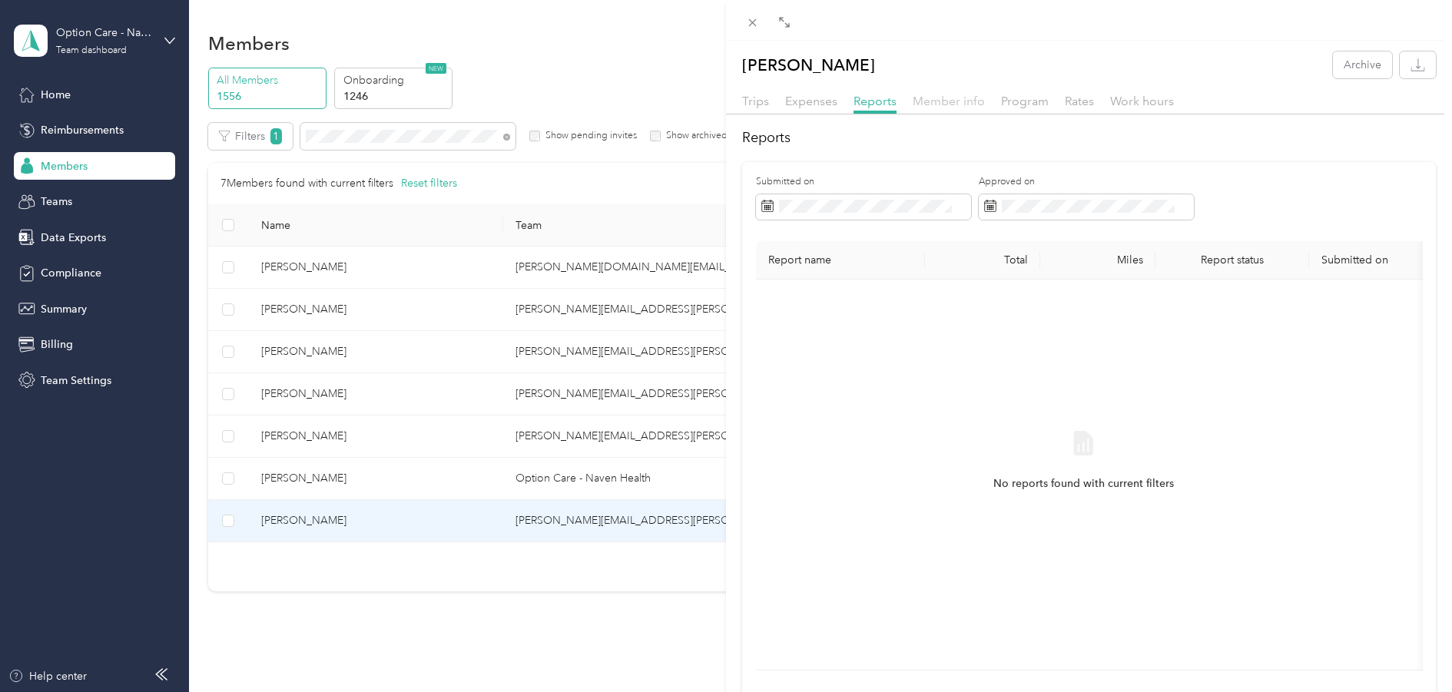
click at [948, 99] on span "Member info" at bounding box center [949, 101] width 72 height 15
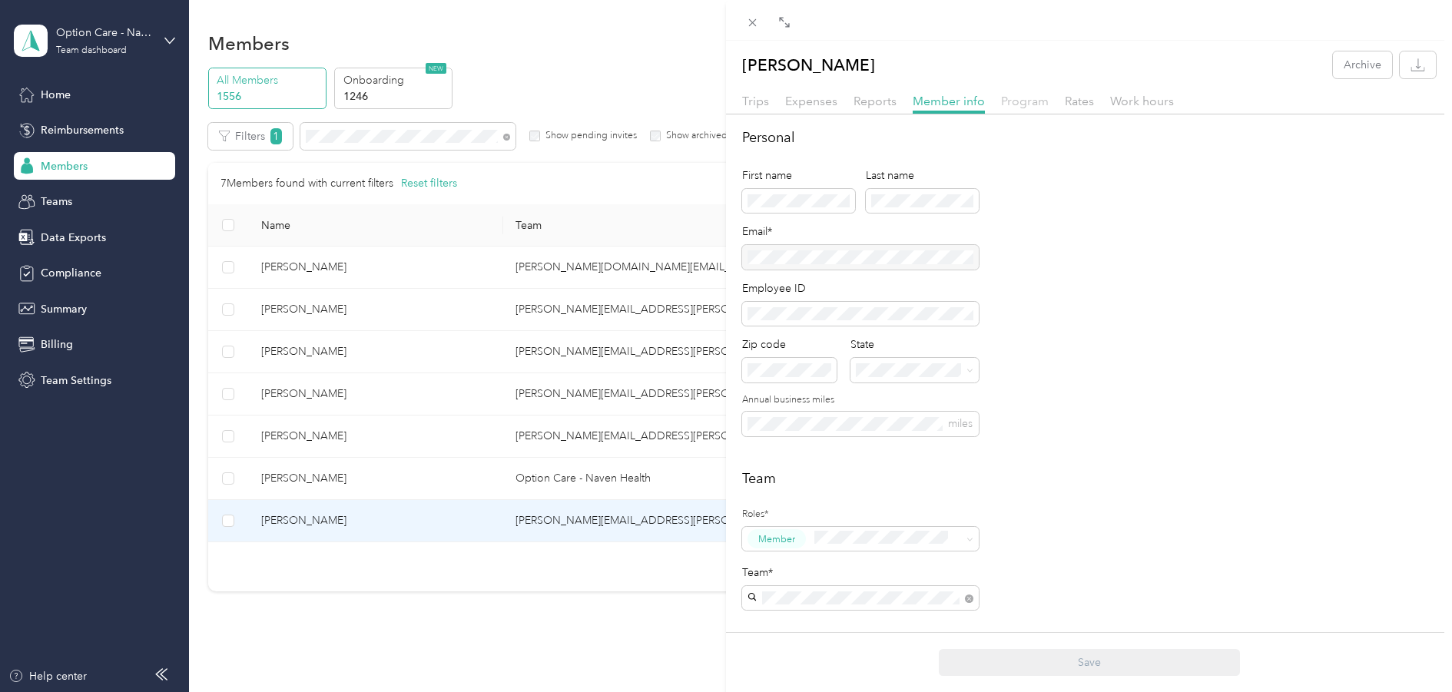
click at [1034, 101] on span "Program" at bounding box center [1025, 101] width 48 height 15
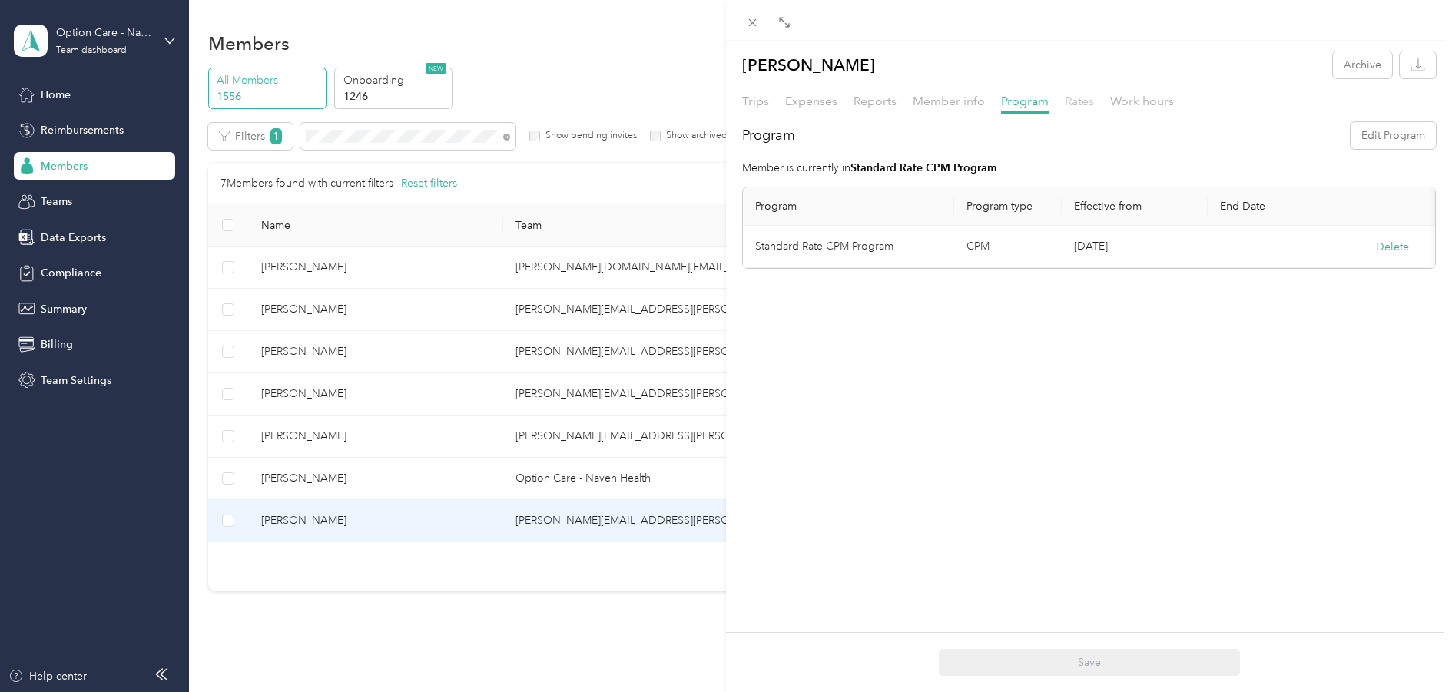
click at [1080, 99] on span "Rates" at bounding box center [1079, 101] width 29 height 15
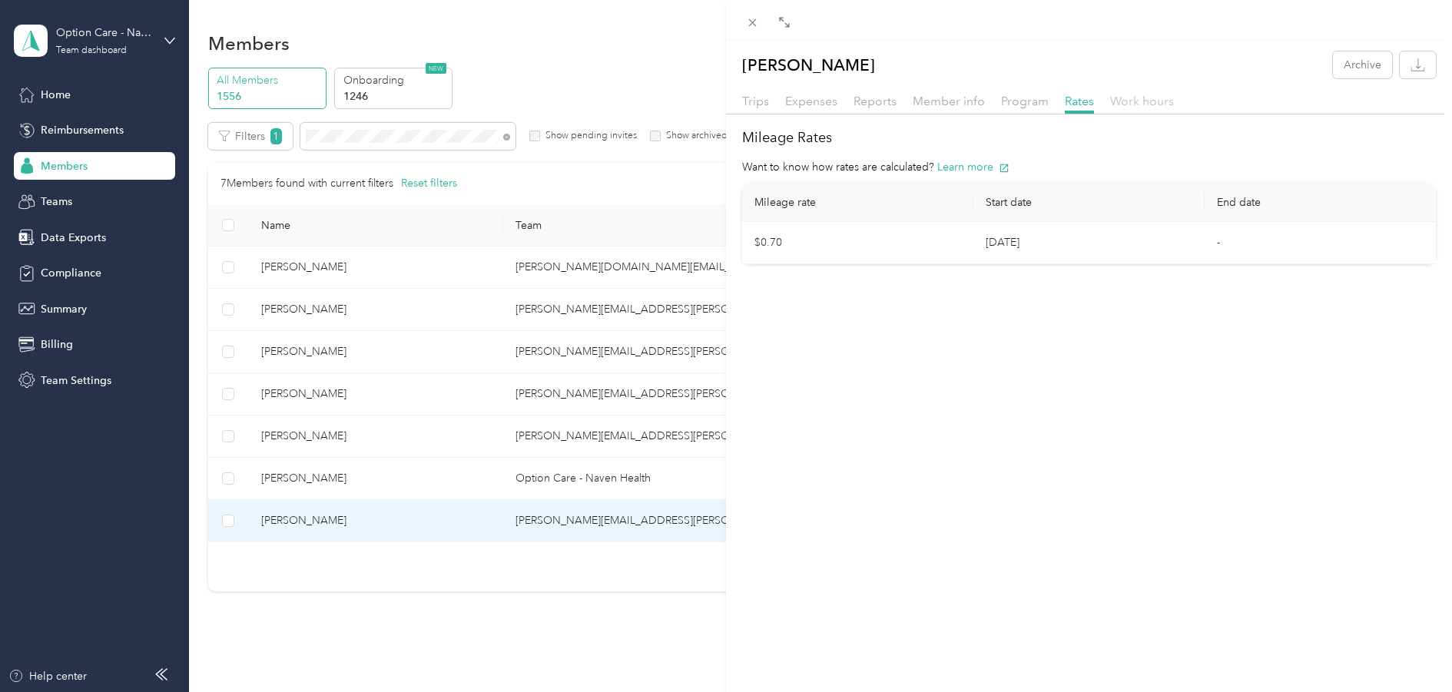
click at [1140, 101] on span "Work hours" at bounding box center [1142, 101] width 64 height 15
click at [69, 276] on div "[PERSON_NAME] Archive Trips Expenses Reports Member info Program Rates Work hou…" at bounding box center [726, 346] width 1452 height 692
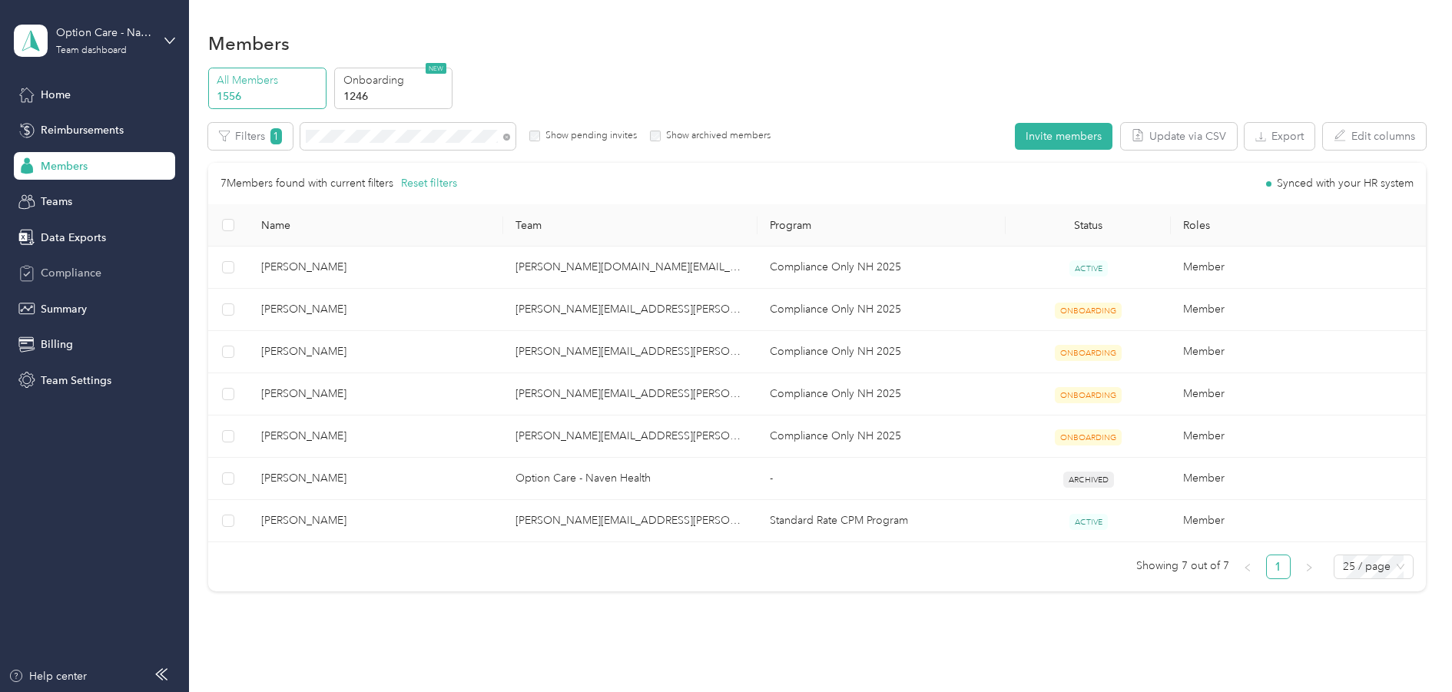
click at [78, 269] on span "Compliance" at bounding box center [71, 273] width 61 height 16
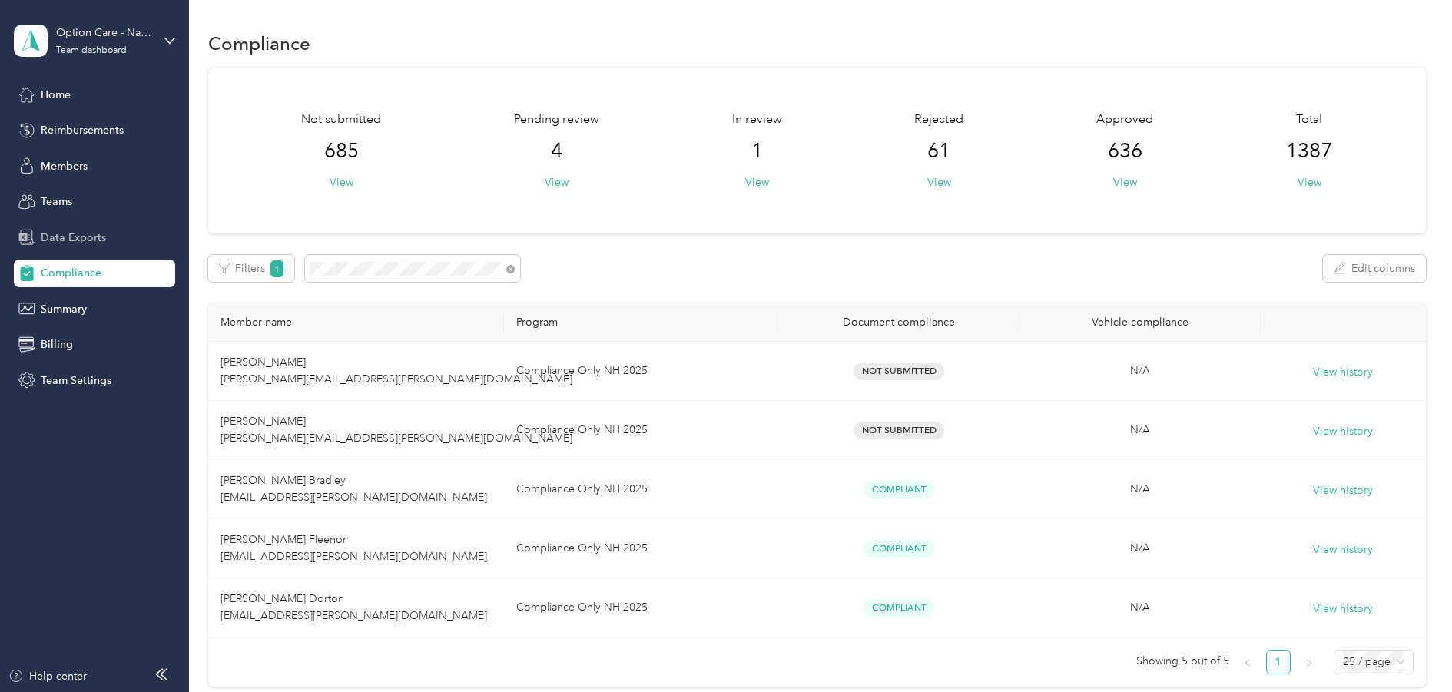
click at [56, 234] on span "Data Exports" at bounding box center [73, 238] width 65 height 16
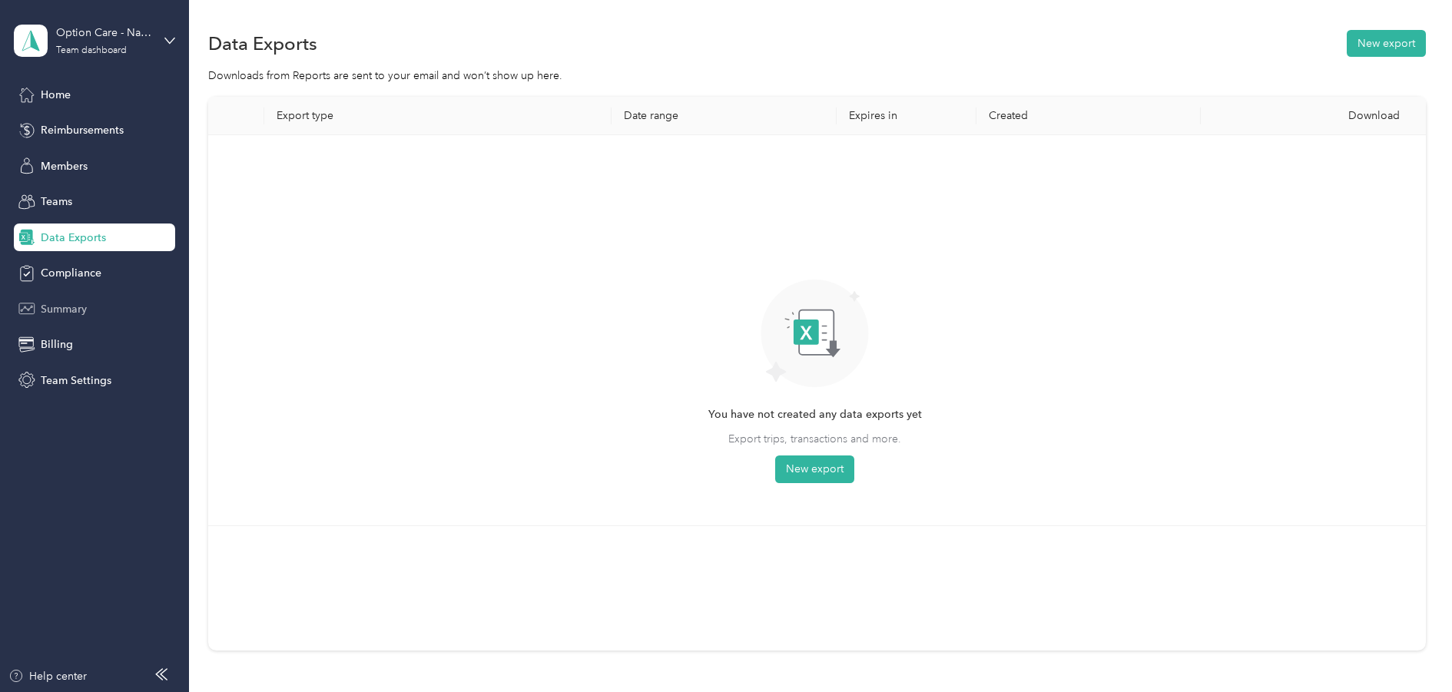
click at [54, 310] on span "Summary" at bounding box center [64, 309] width 46 height 16
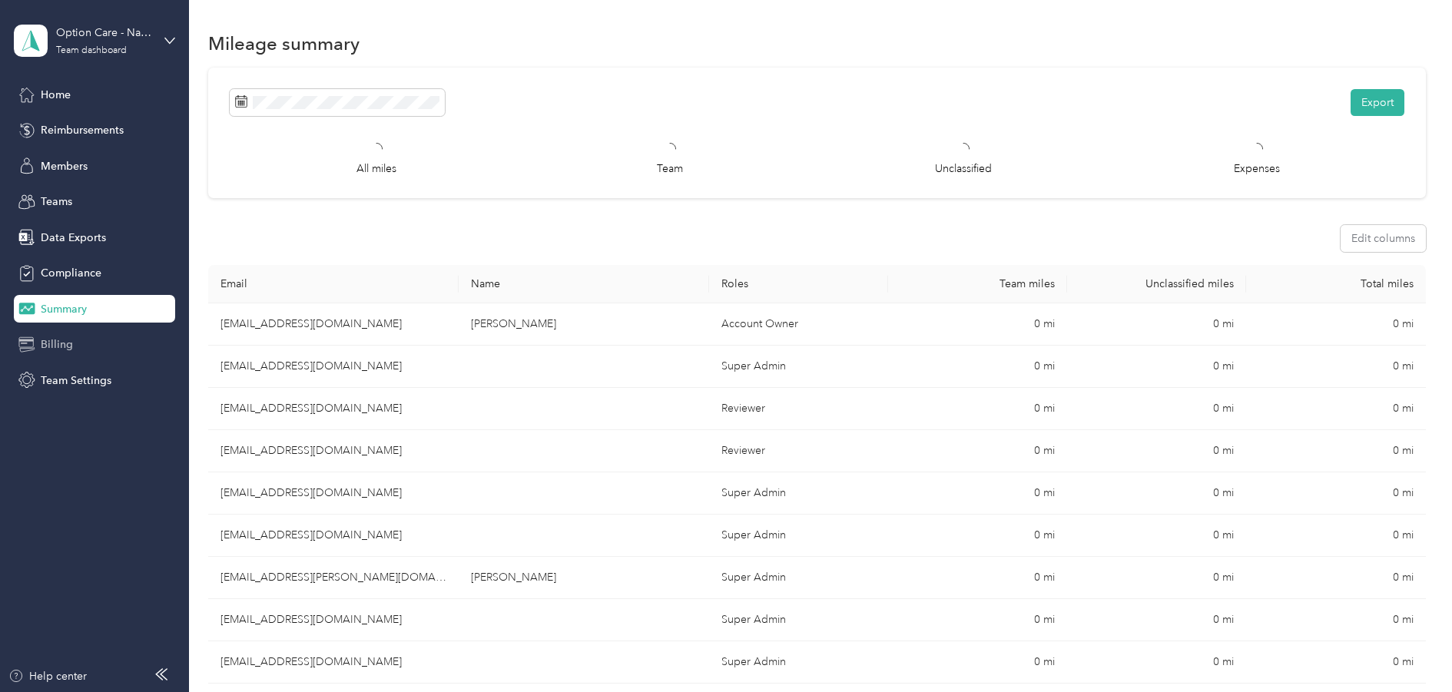
click at [65, 347] on span "Billing" at bounding box center [57, 345] width 32 height 16
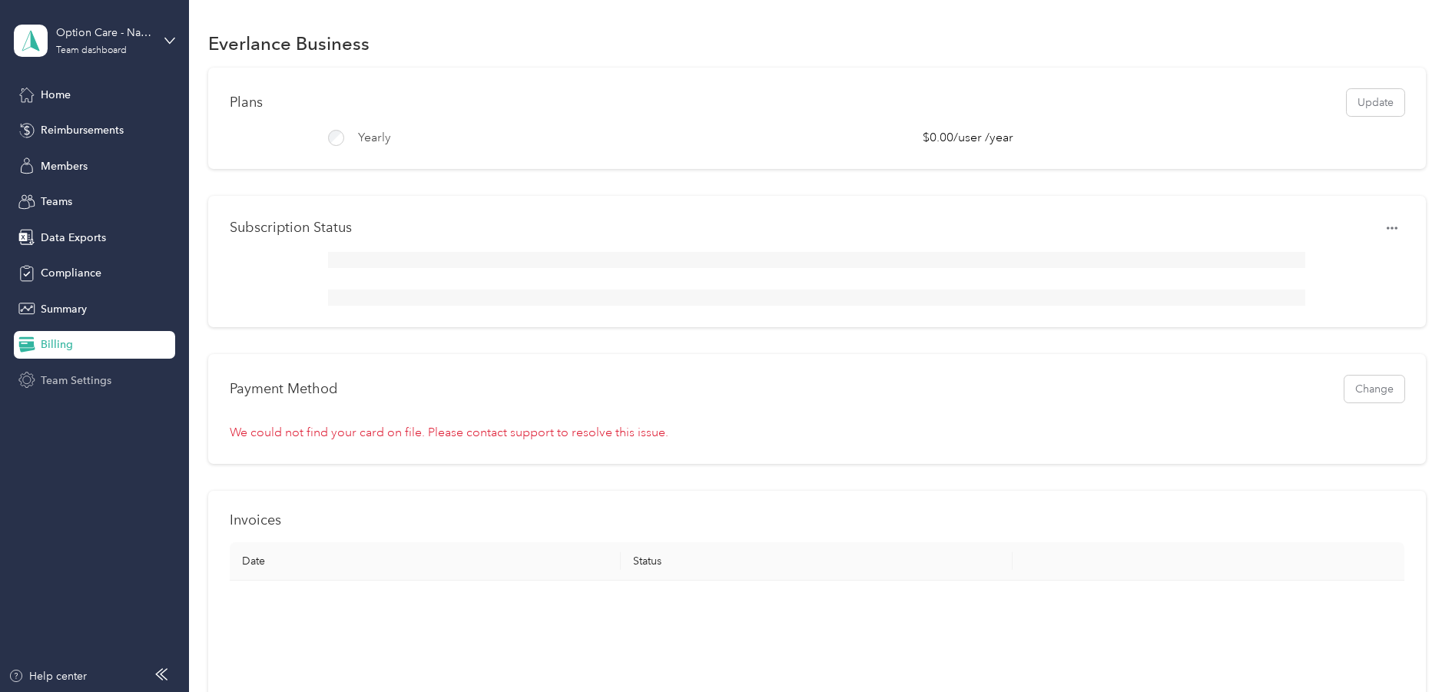
click at [64, 385] on span "Team Settings" at bounding box center [76, 381] width 71 height 16
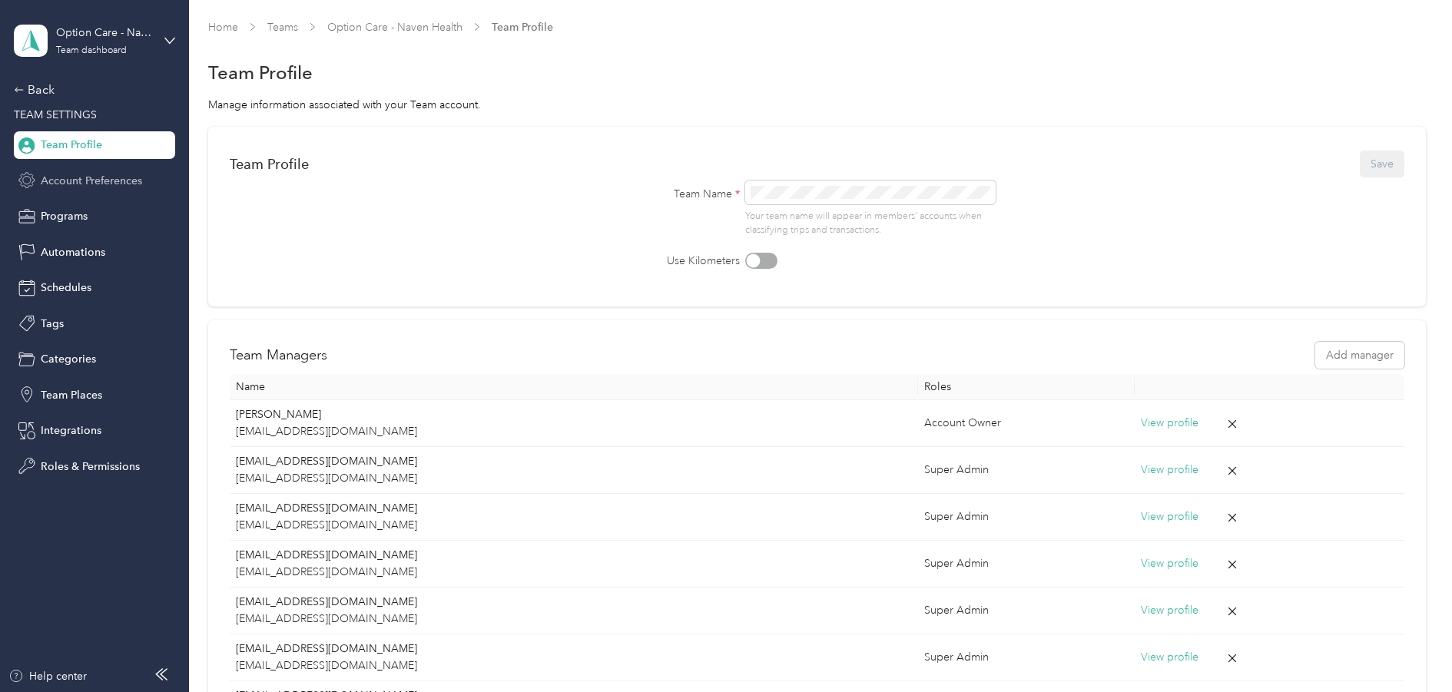
click at [74, 181] on span "Account Preferences" at bounding box center [91, 181] width 101 height 16
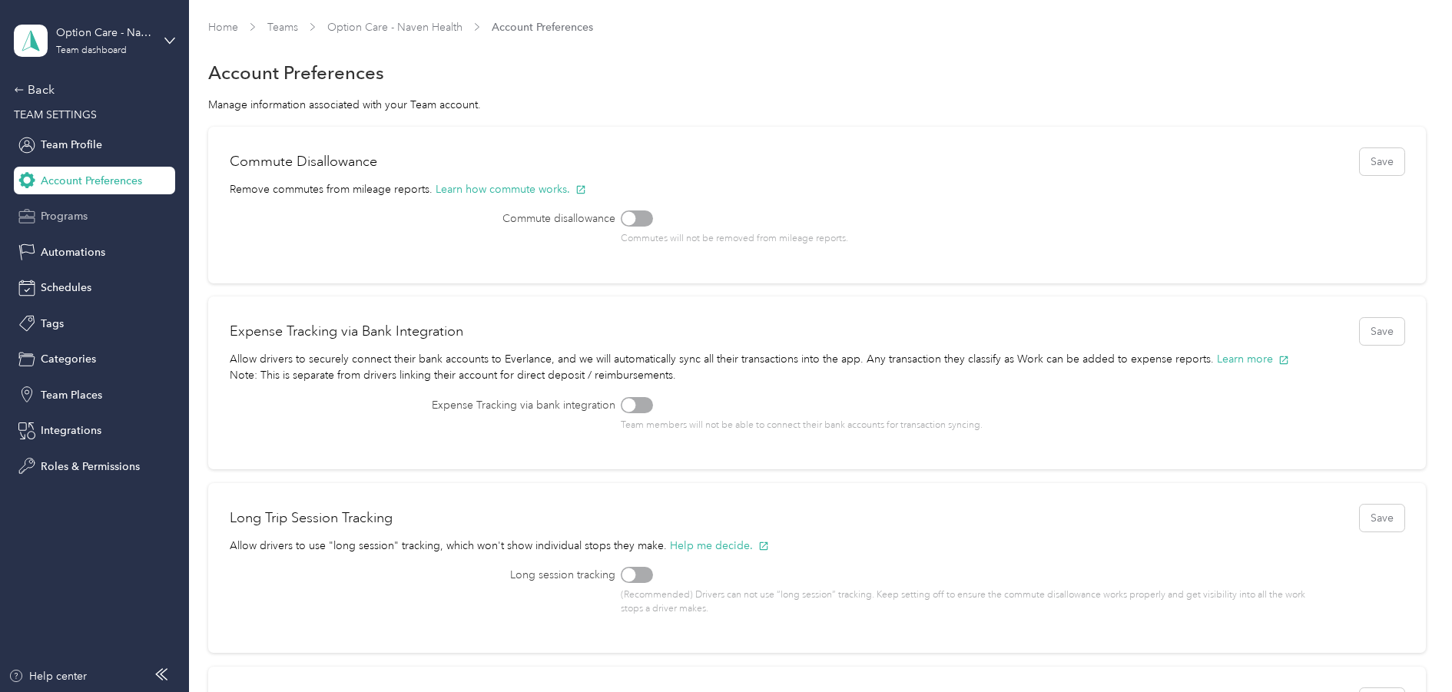
click at [62, 214] on span "Programs" at bounding box center [64, 216] width 47 height 16
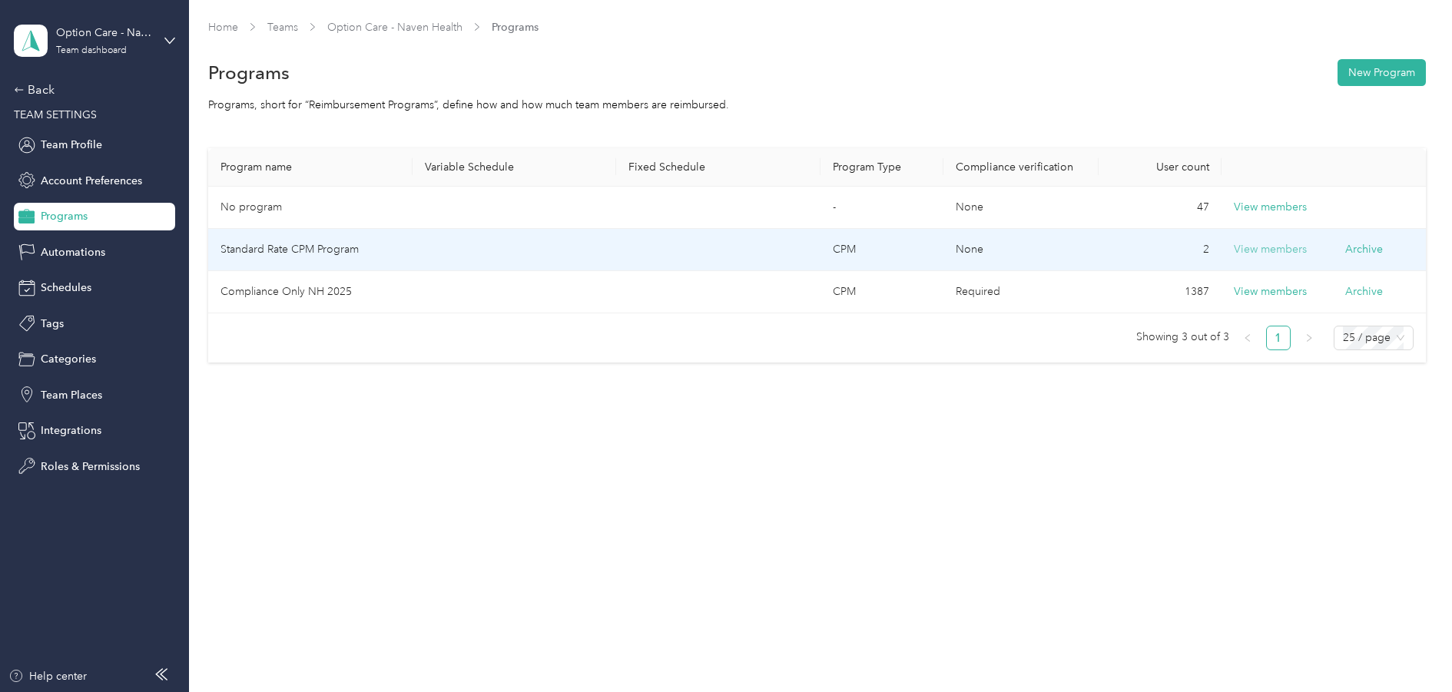
click at [1281, 252] on button "View members" at bounding box center [1270, 249] width 73 height 17
